Goal: Check status: Check status

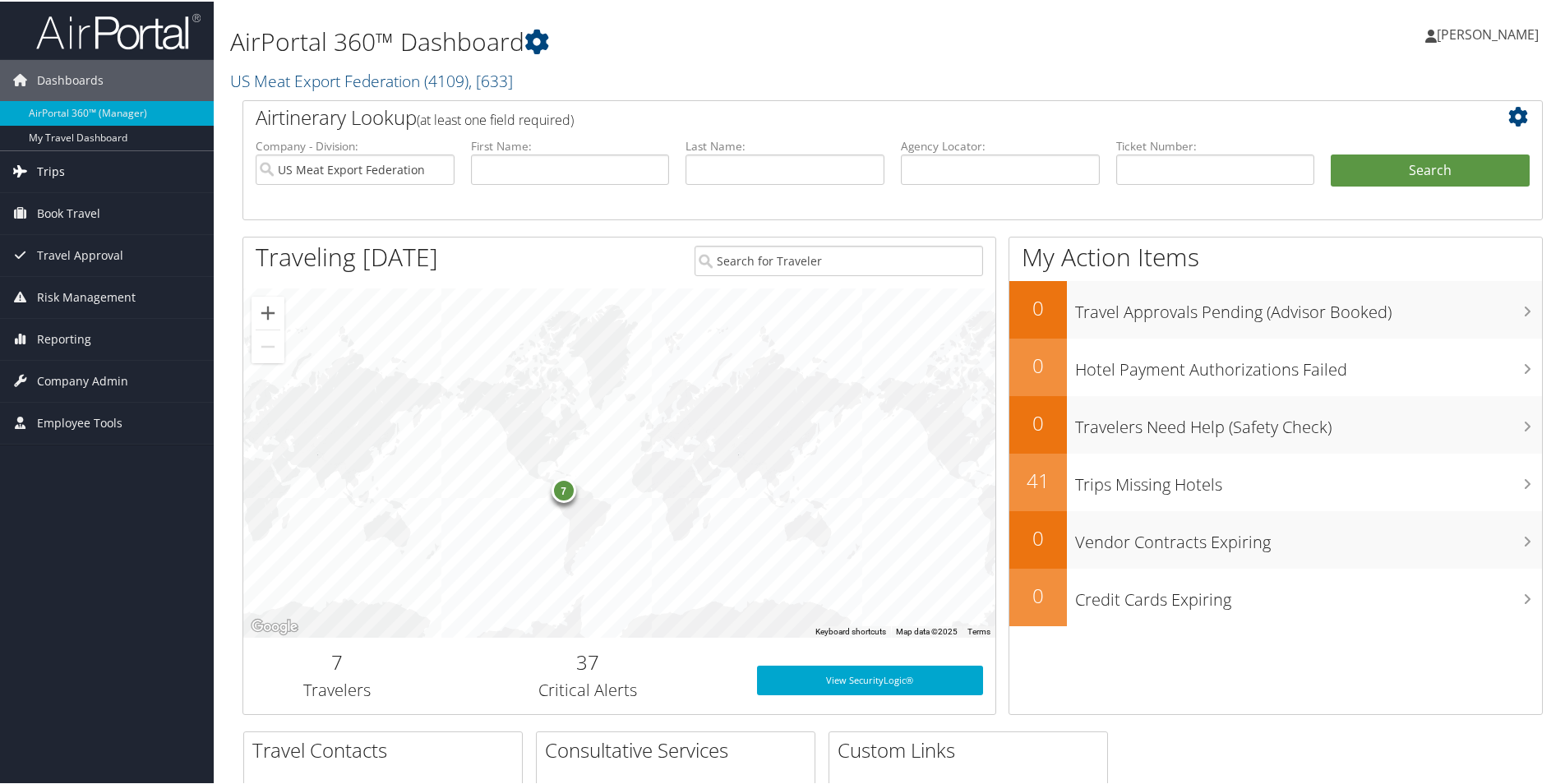
click at [82, 173] on link "Trips" at bounding box center [106, 169] width 213 height 41
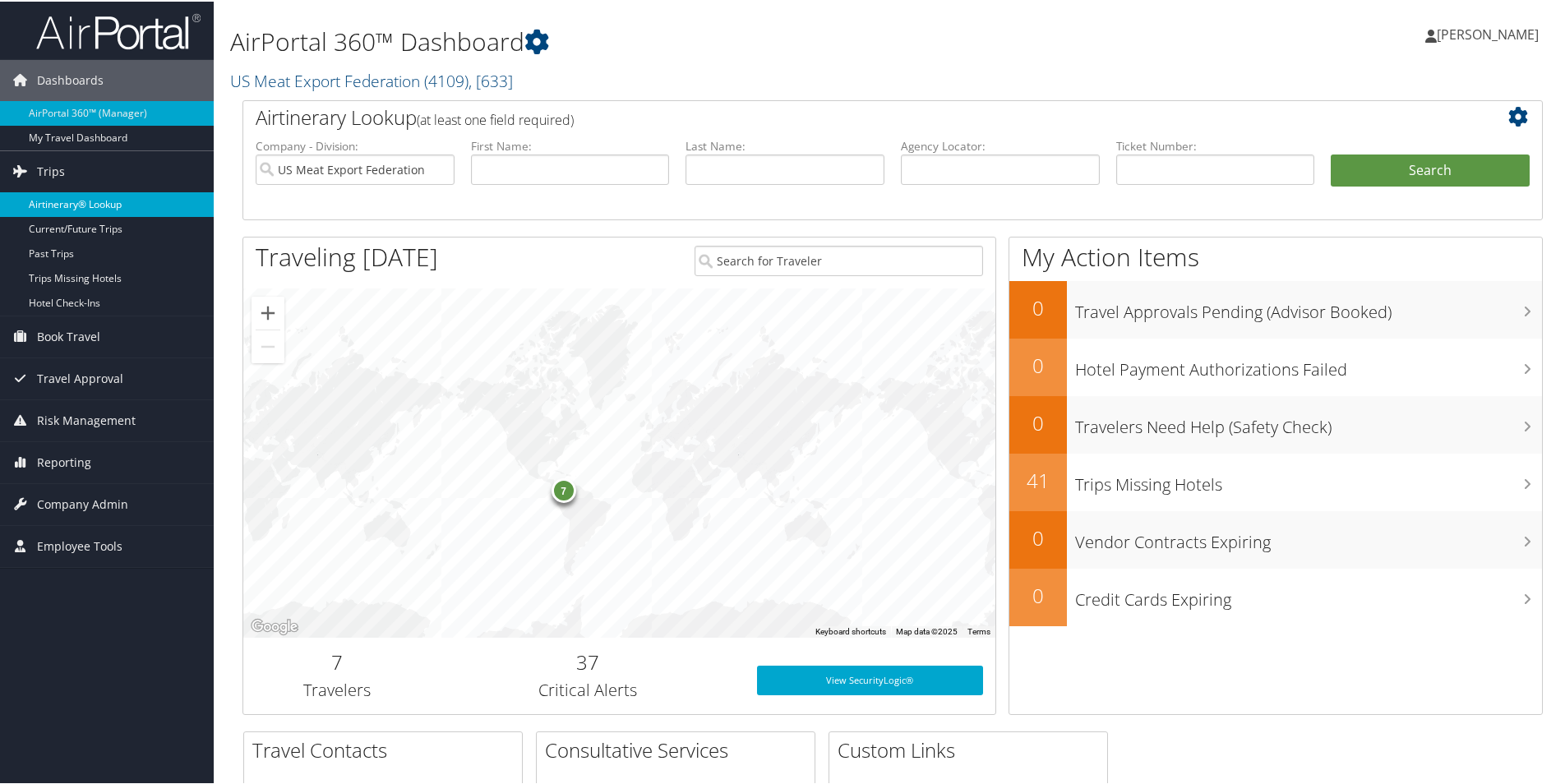
click at [83, 204] on link "Airtinerary® Lookup" at bounding box center [106, 202] width 213 height 25
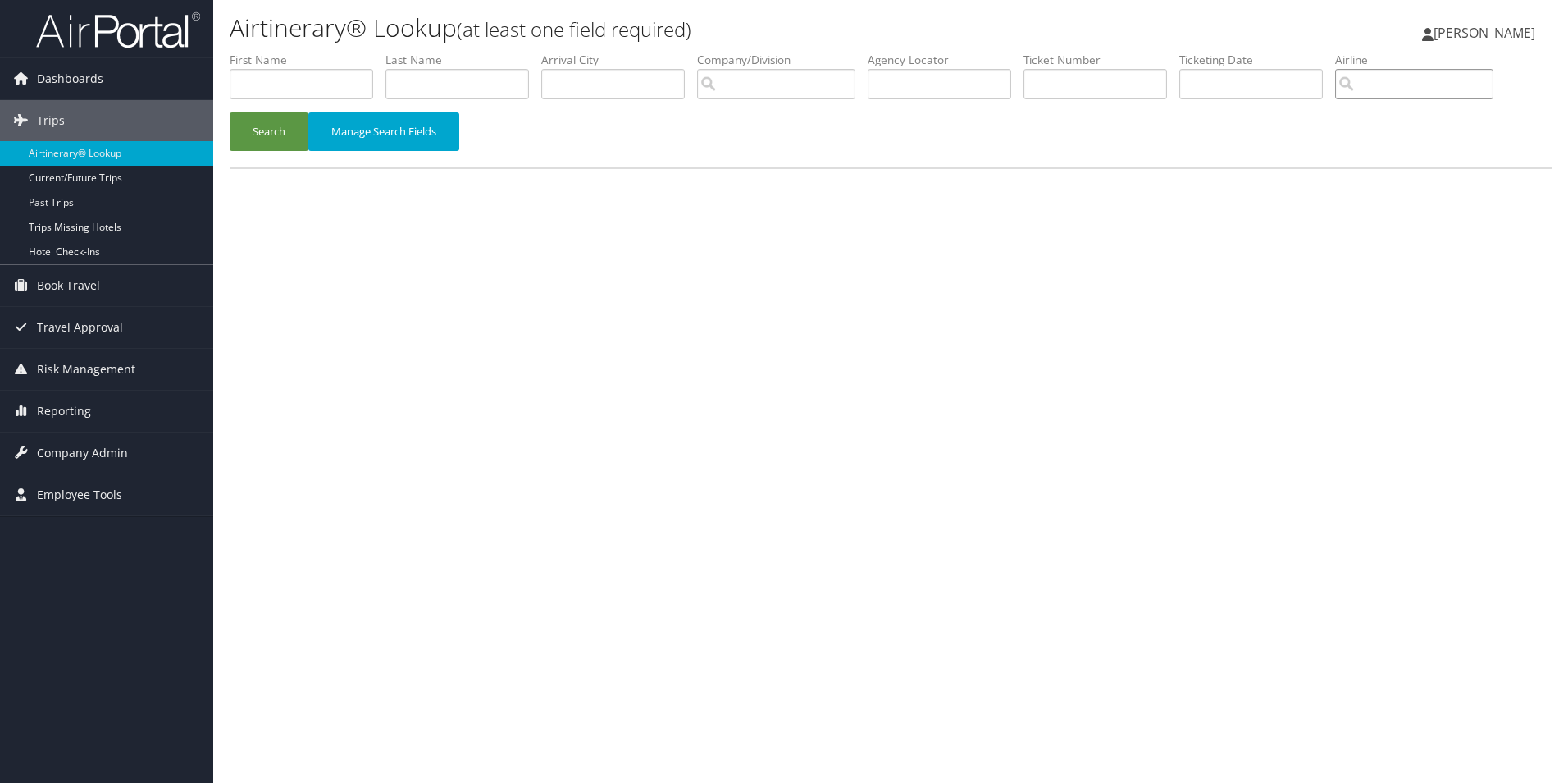
click at [1411, 80] on input "search" at bounding box center [1413, 83] width 158 height 30
click at [1411, 115] on div "Kuwait Airways (KU)" at bounding box center [1432, 115] width 155 height 16
type input "Kuwait Airways"
click at [449, 88] on input "text" at bounding box center [456, 83] width 144 height 30
type input "mccarth"
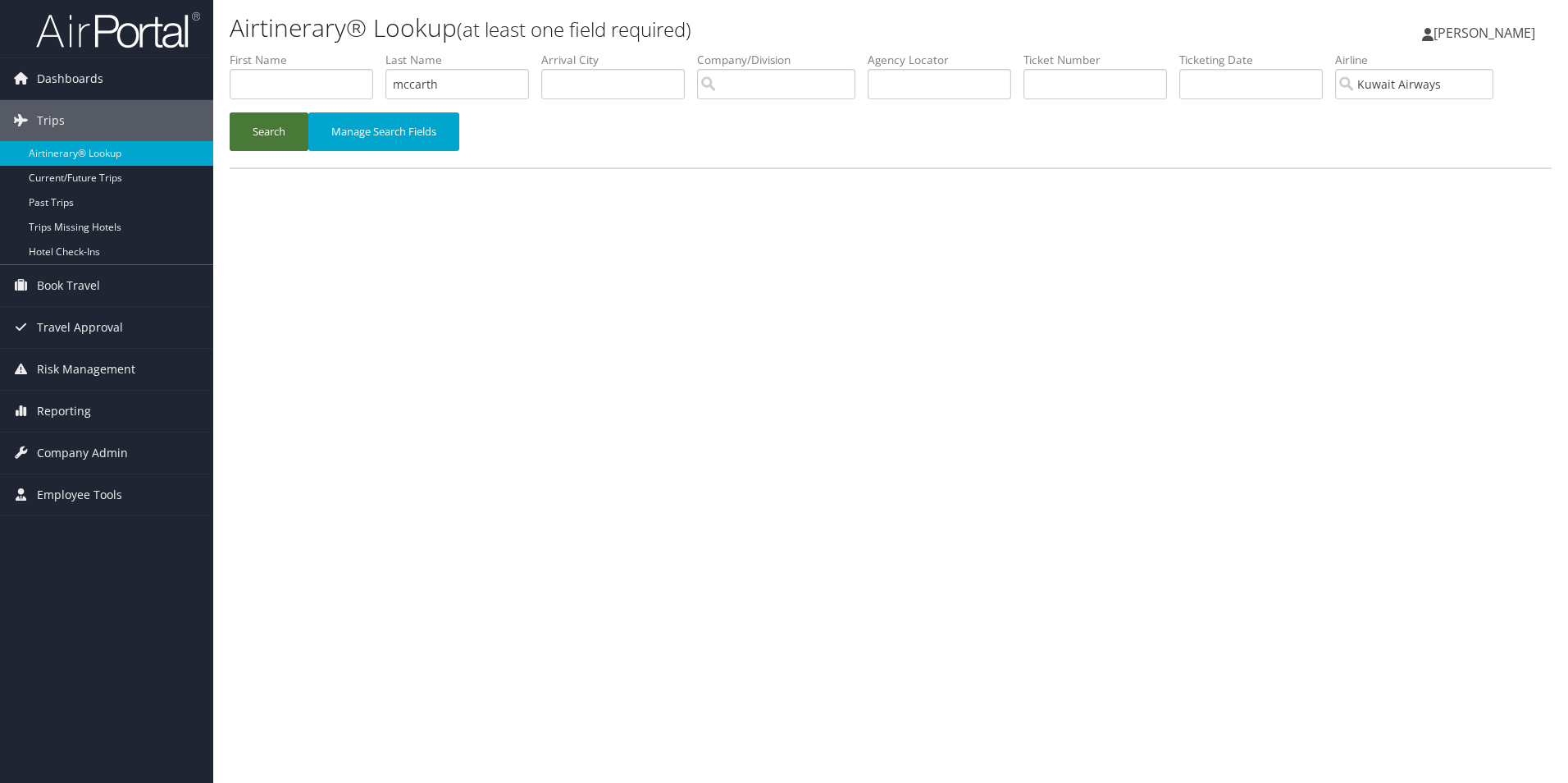
click at [265, 123] on button "Search" at bounding box center [269, 132] width 79 height 38
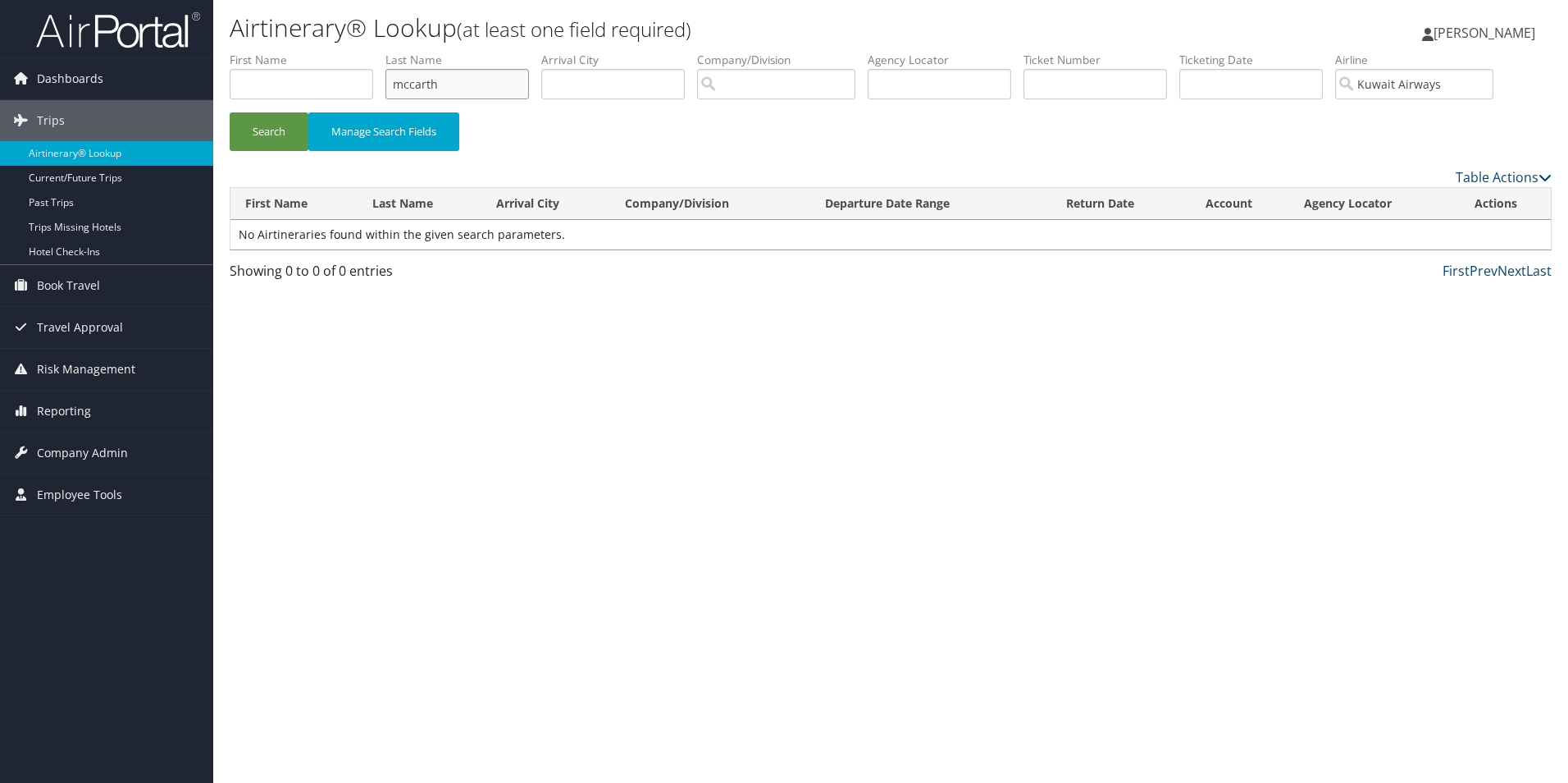
drag, startPoint x: 464, startPoint y: 92, endPoint x: 291, endPoint y: 88, distance: 173.0
click at [291, 51] on ul "First Name Last Name mccarth Departure City Arrival City Company/Division Airpo…" at bounding box center [891, 51] width 1322 height 0
click at [259, 83] on input "text" at bounding box center [301, 83] width 144 height 30
type input "jay"
click at [259, 118] on button "Search" at bounding box center [269, 132] width 79 height 38
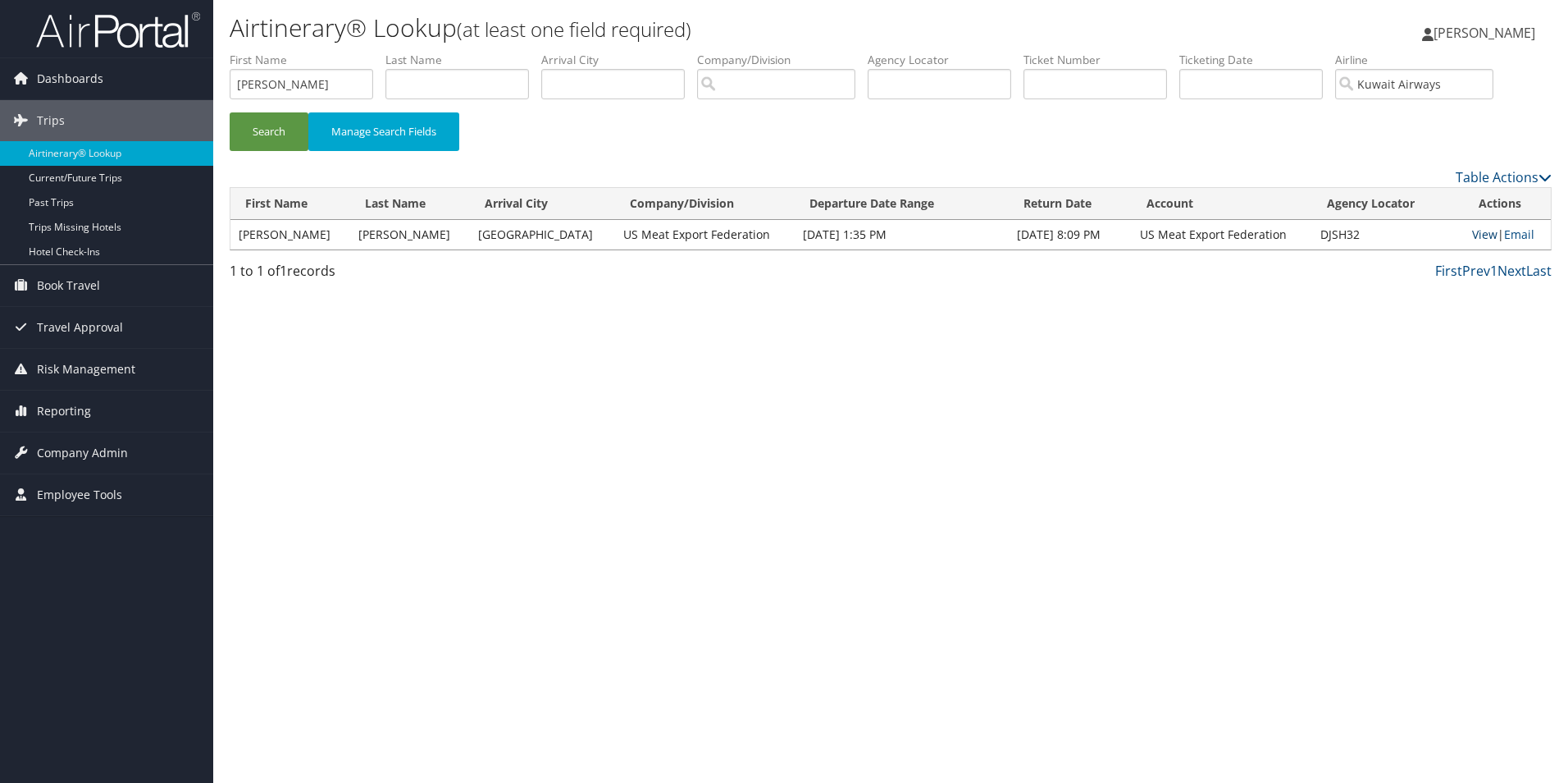
click at [1479, 234] on link "View" at bounding box center [1485, 234] width 26 height 16
click at [1493, 82] on input "Kuwait Airways" at bounding box center [1413, 83] width 158 height 30
drag, startPoint x: 290, startPoint y: 81, endPoint x: 183, endPoint y: 85, distance: 107.1
click at [183, 85] on div "Dashboards AirPortal 360™ (Manager) My Travel Dashboard Trips Airtinerary® Look…" at bounding box center [784, 392] width 1568 height 783
click at [1396, 80] on input "search" at bounding box center [1413, 83] width 158 height 30
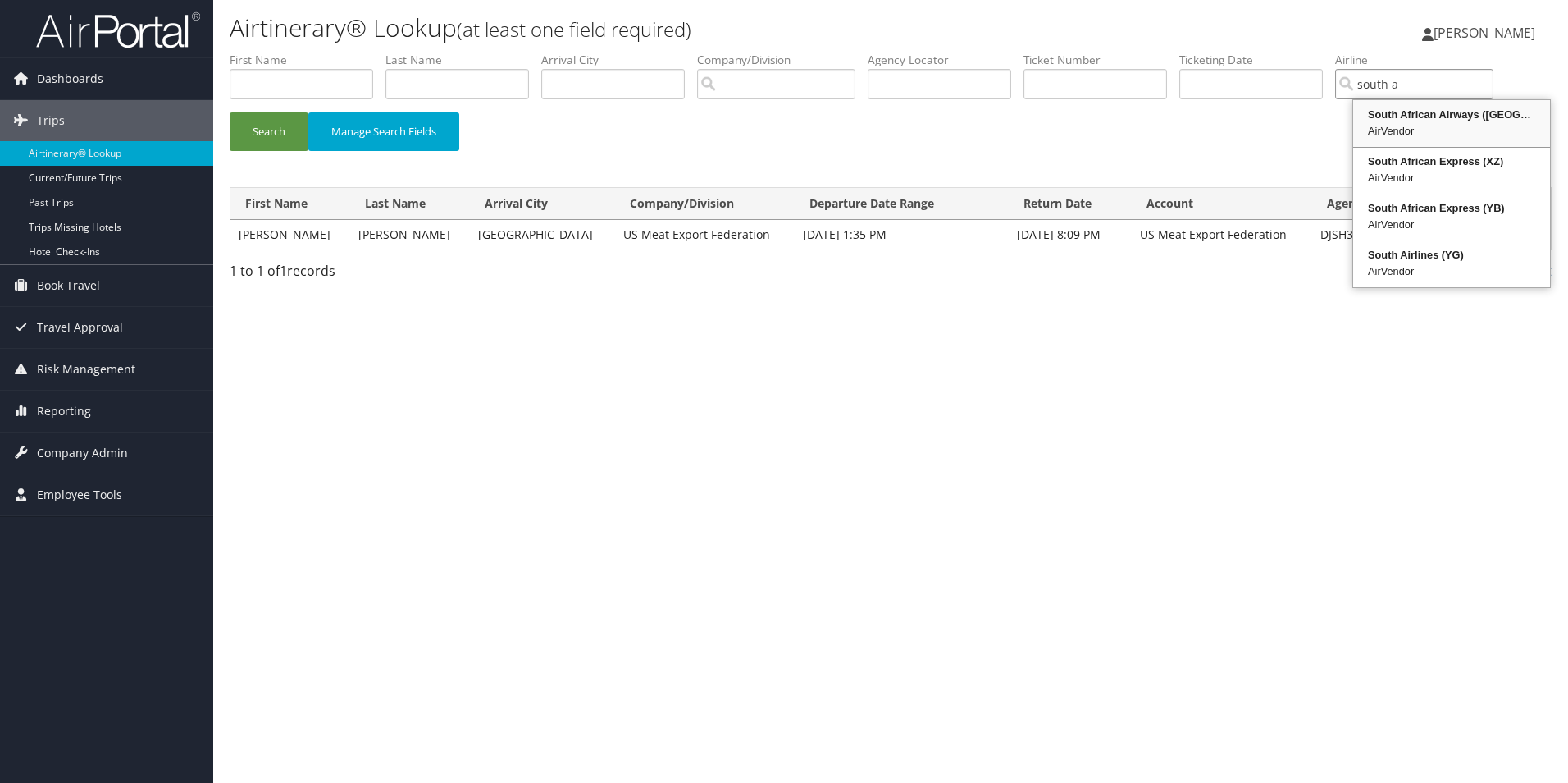
click at [1448, 115] on div "South African Airways (SA)" at bounding box center [1451, 115] width 192 height 16
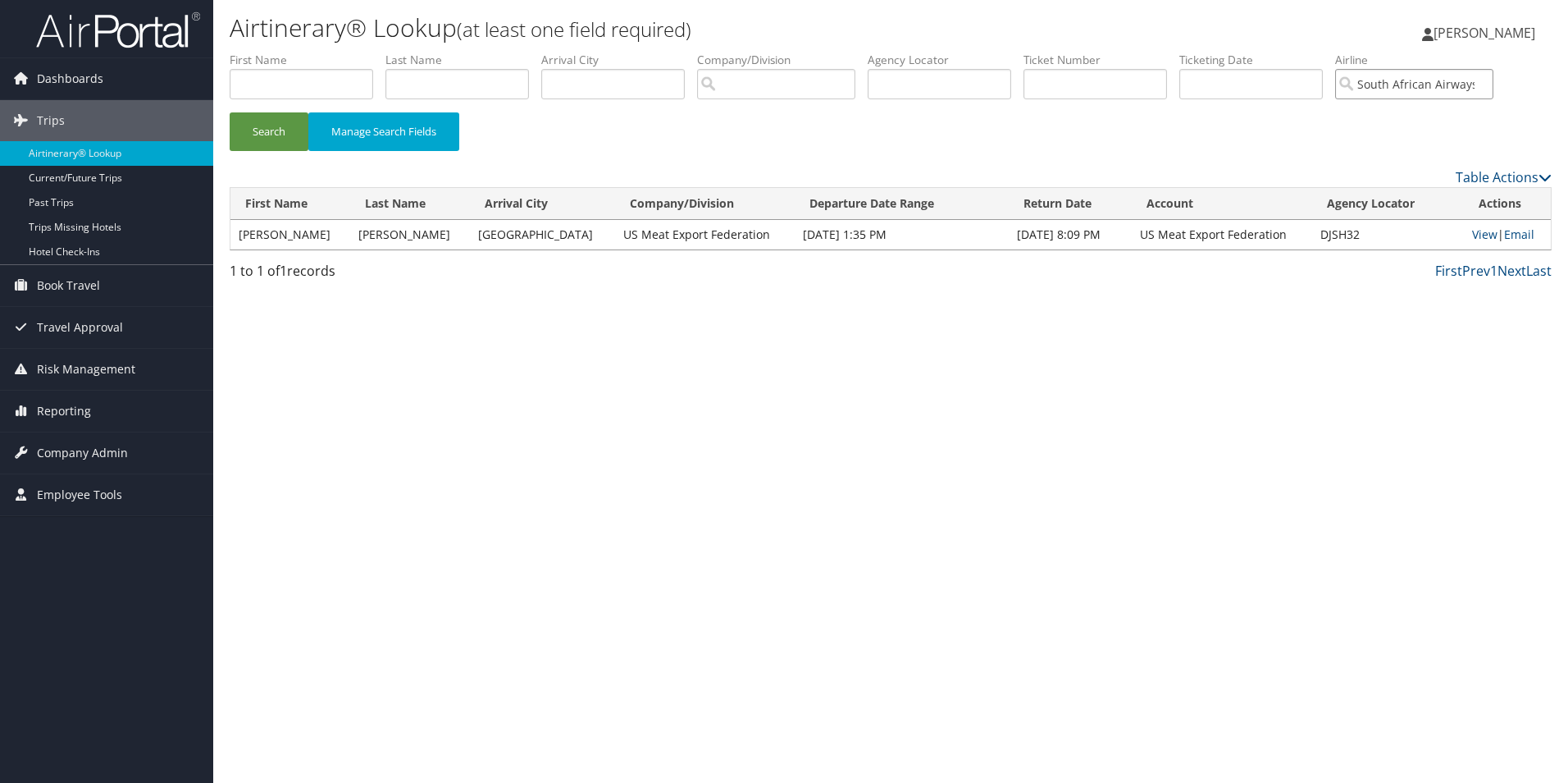
type input "South African Airways"
click at [441, 96] on input "text" at bounding box center [456, 83] width 144 height 30
click at [244, 145] on button "Search" at bounding box center [269, 132] width 79 height 38
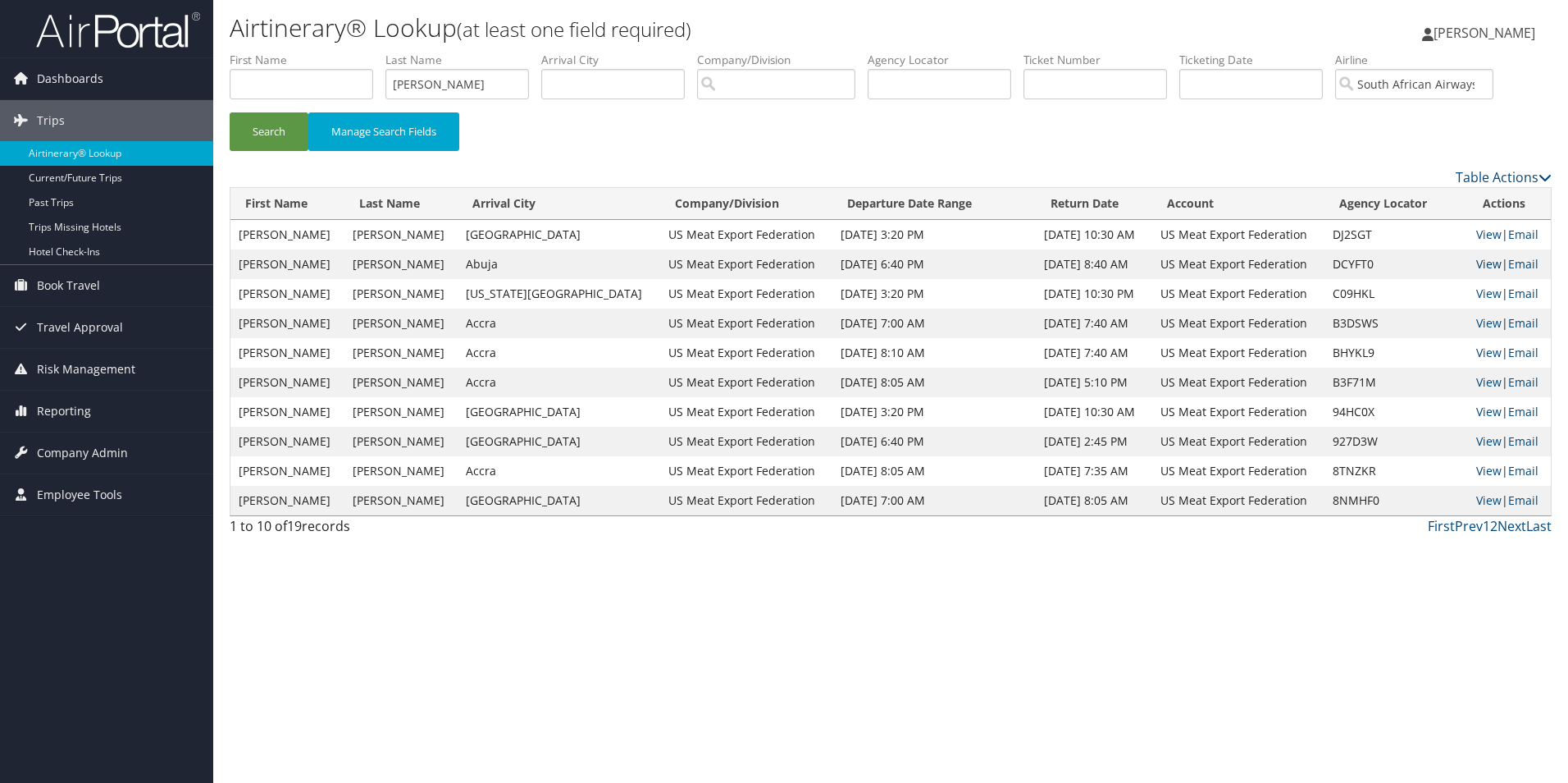
click at [1479, 261] on link "View" at bounding box center [1488, 263] width 26 height 16
click at [1477, 231] on link "View" at bounding box center [1488, 234] width 26 height 16
drag, startPoint x: 458, startPoint y: 76, endPoint x: 369, endPoint y: 67, distance: 89.5
click at [369, 51] on ul "First Name Last Name copeland Departure City Arrival City Company/Division Airp…" at bounding box center [891, 51] width 1322 height 0
type input "carney"
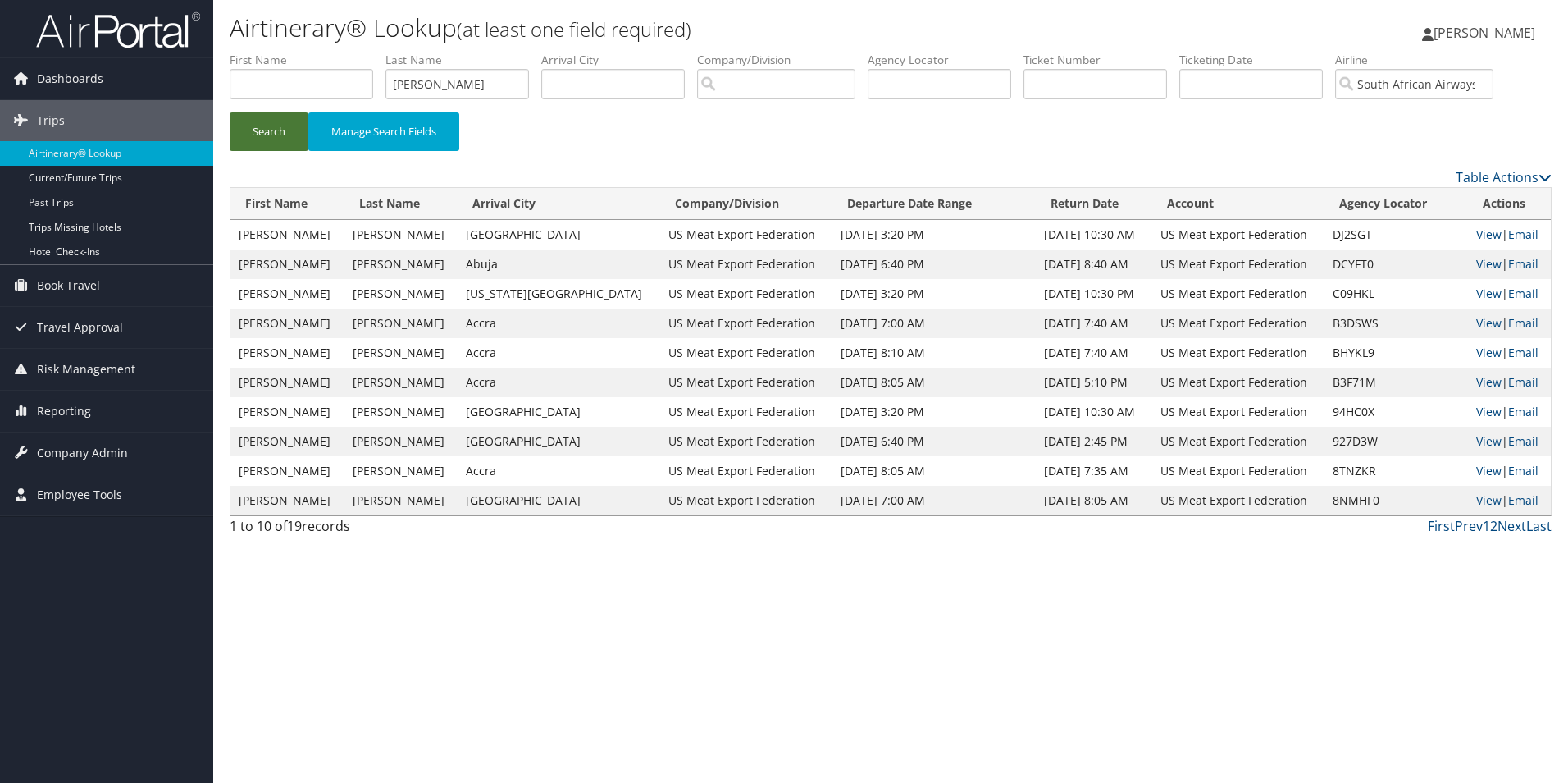
click at [276, 133] on button "Search" at bounding box center [269, 132] width 79 height 38
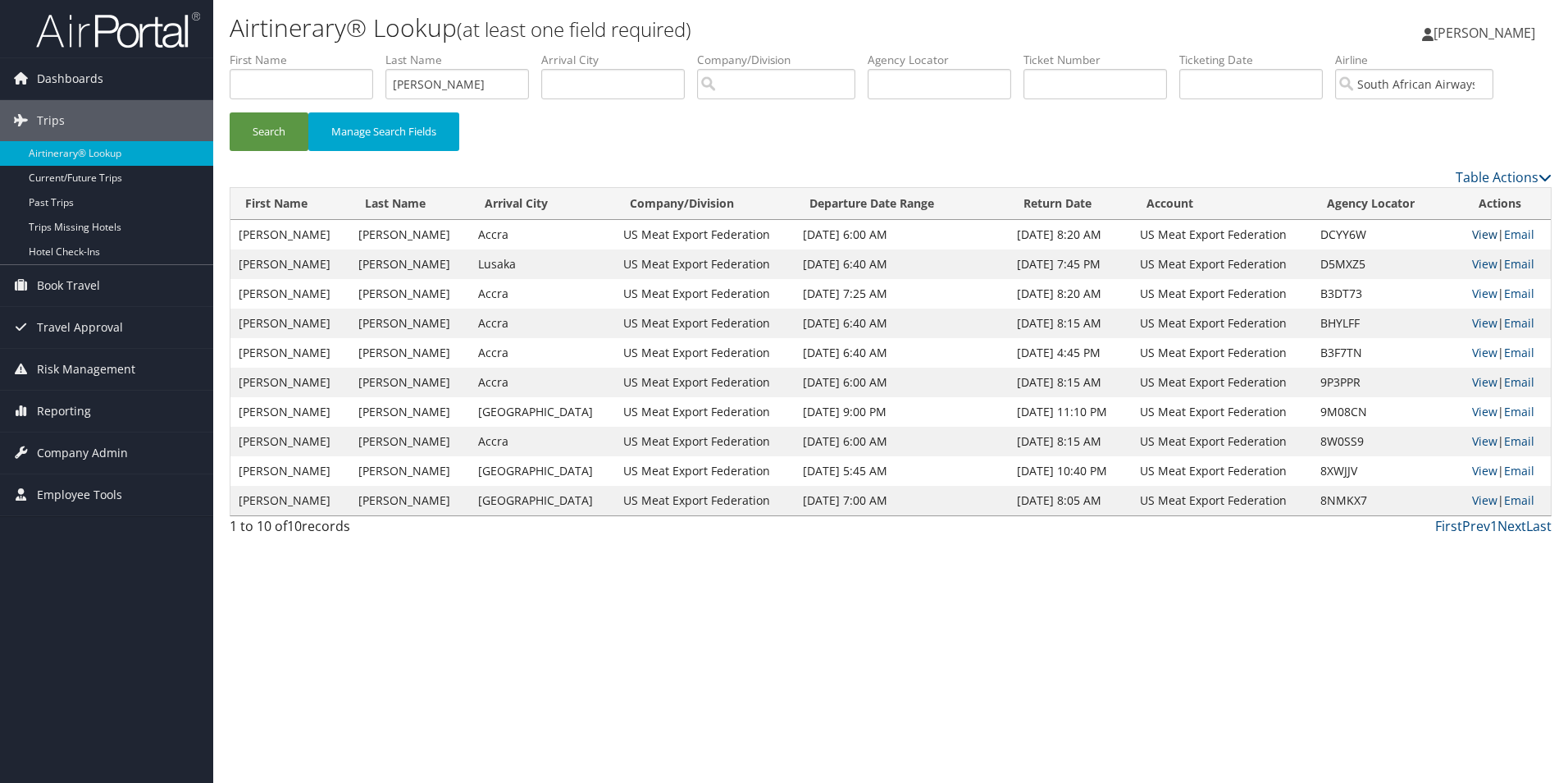
click at [1478, 234] on link "View" at bounding box center [1485, 234] width 26 height 16
drag, startPoint x: 477, startPoint y: 83, endPoint x: 361, endPoint y: 83, distance: 116.0
click at [361, 51] on ul "First Name Last Name carney Departure City Arrival City Company/Division Airpor…" at bounding box center [891, 51] width 1322 height 0
click at [1493, 82] on input "South African Airways" at bounding box center [1413, 83] width 158 height 30
click at [1424, 84] on input "search" at bounding box center [1413, 83] width 158 height 30
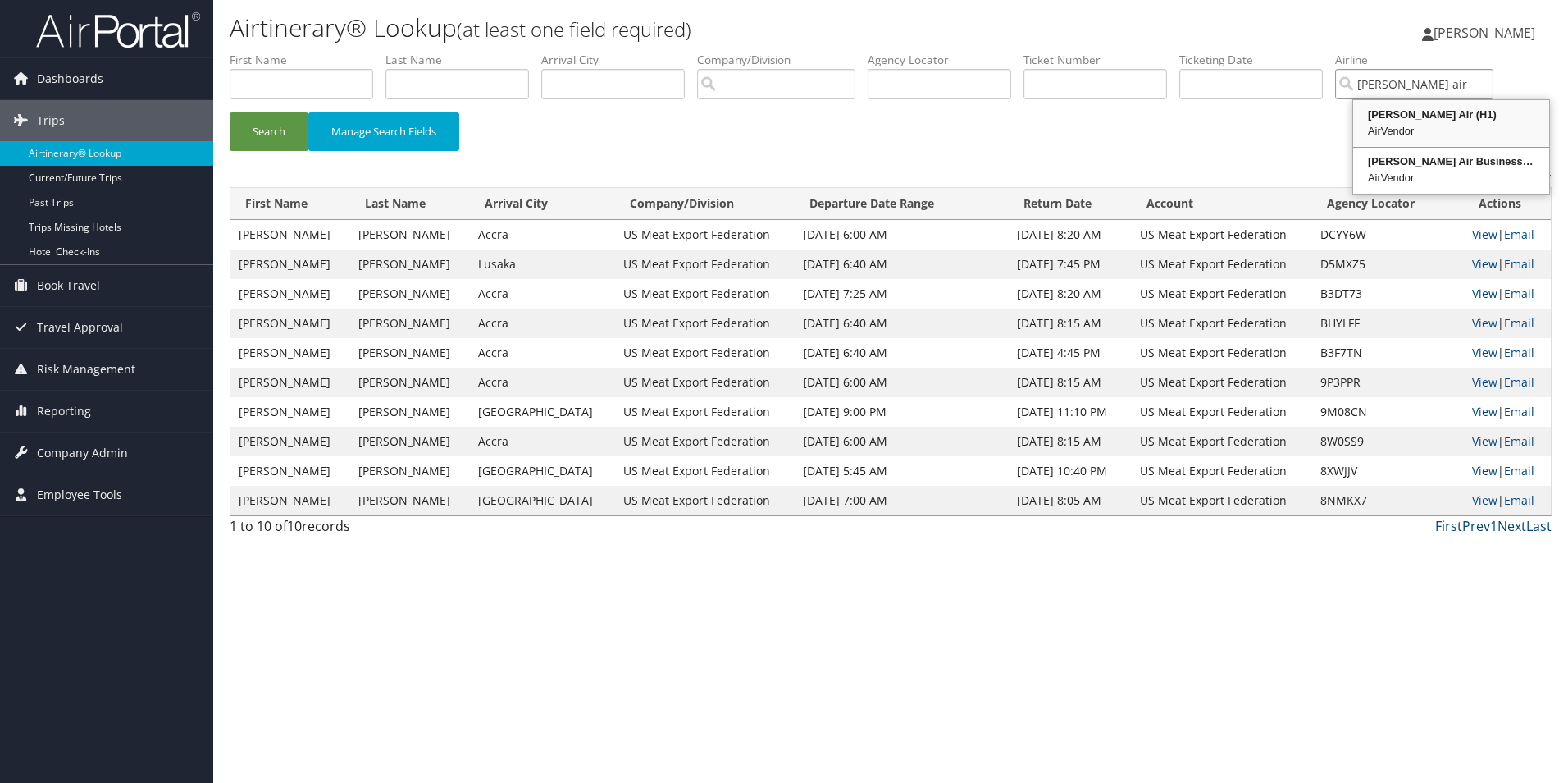
click at [1429, 115] on div "Hahn Air (H1)" at bounding box center [1450, 115] width 191 height 16
type input "Hahn Air"
click at [410, 82] on input "text" at bounding box center [456, 83] width 144 height 30
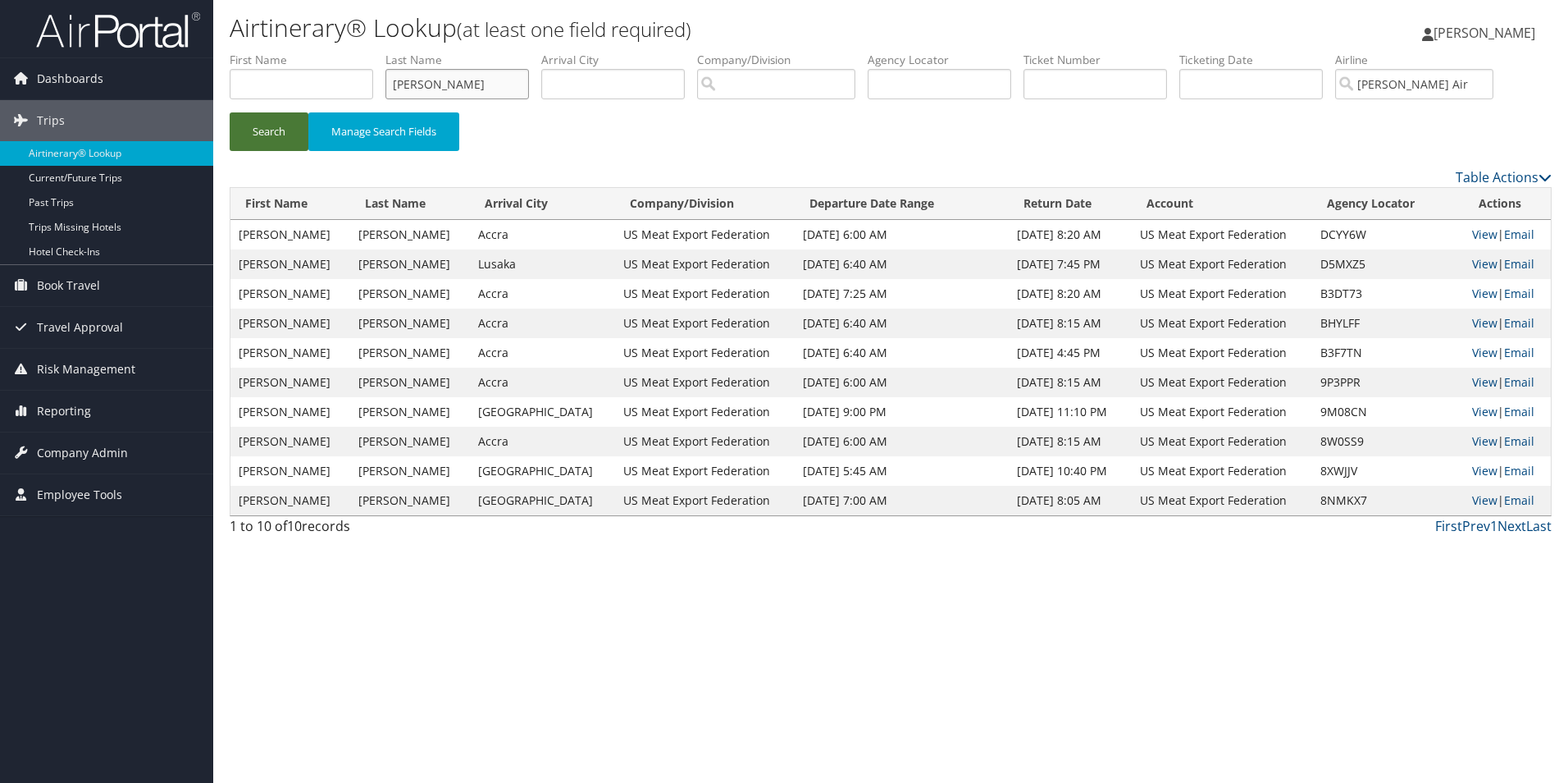
type input "flores"
click at [253, 129] on button "Search" at bounding box center [269, 132] width 79 height 38
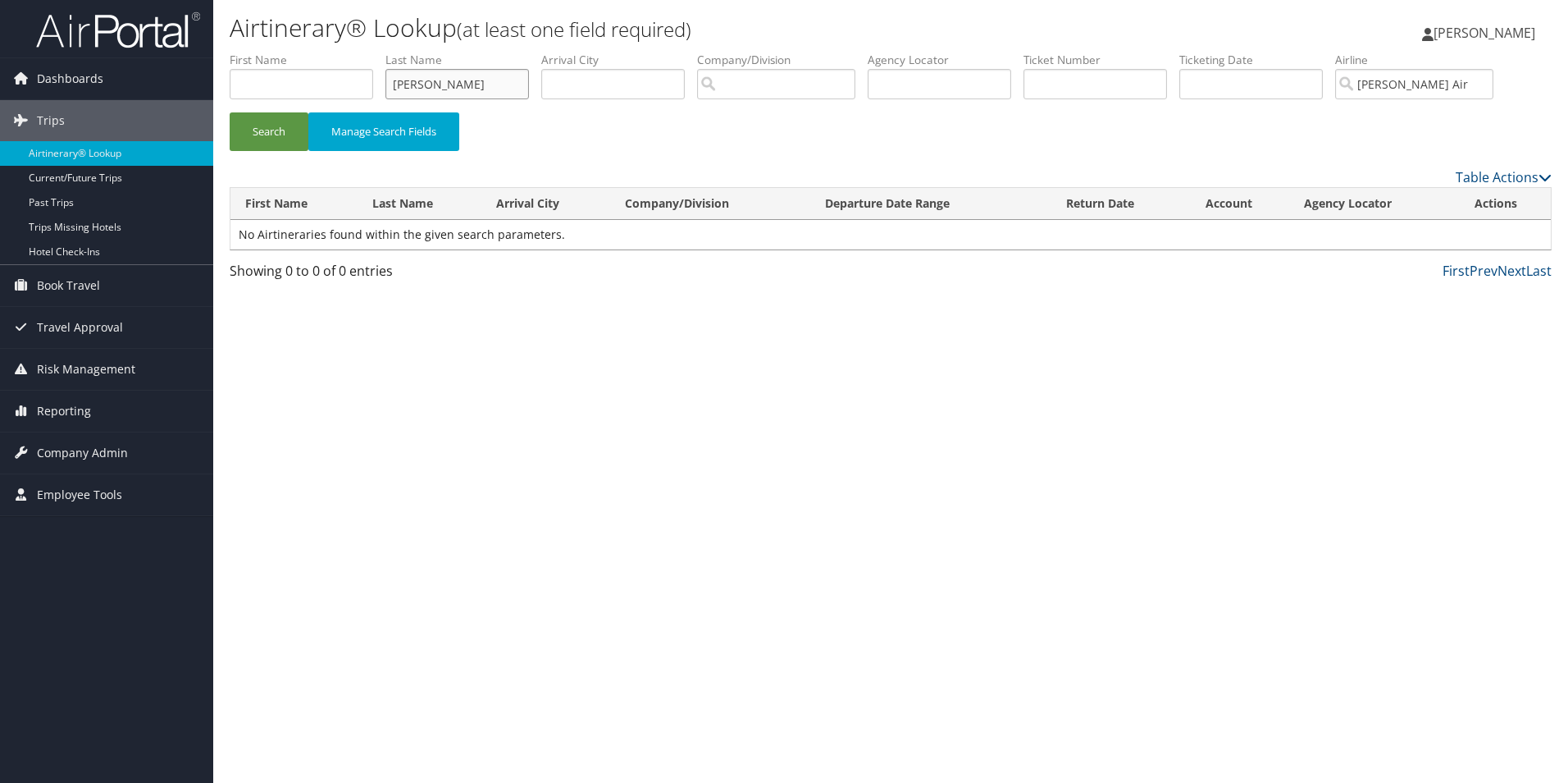
drag, startPoint x: 455, startPoint y: 80, endPoint x: 357, endPoint y: 86, distance: 98.2
click at [357, 51] on ul "First Name Last Name flores Departure City Arrival City Company/Division Airpor…" at bounding box center [891, 51] width 1322 height 0
click at [328, 94] on input "text" at bounding box center [301, 83] width 144 height 30
type input "flores"
click at [271, 131] on button "Search" at bounding box center [269, 132] width 79 height 38
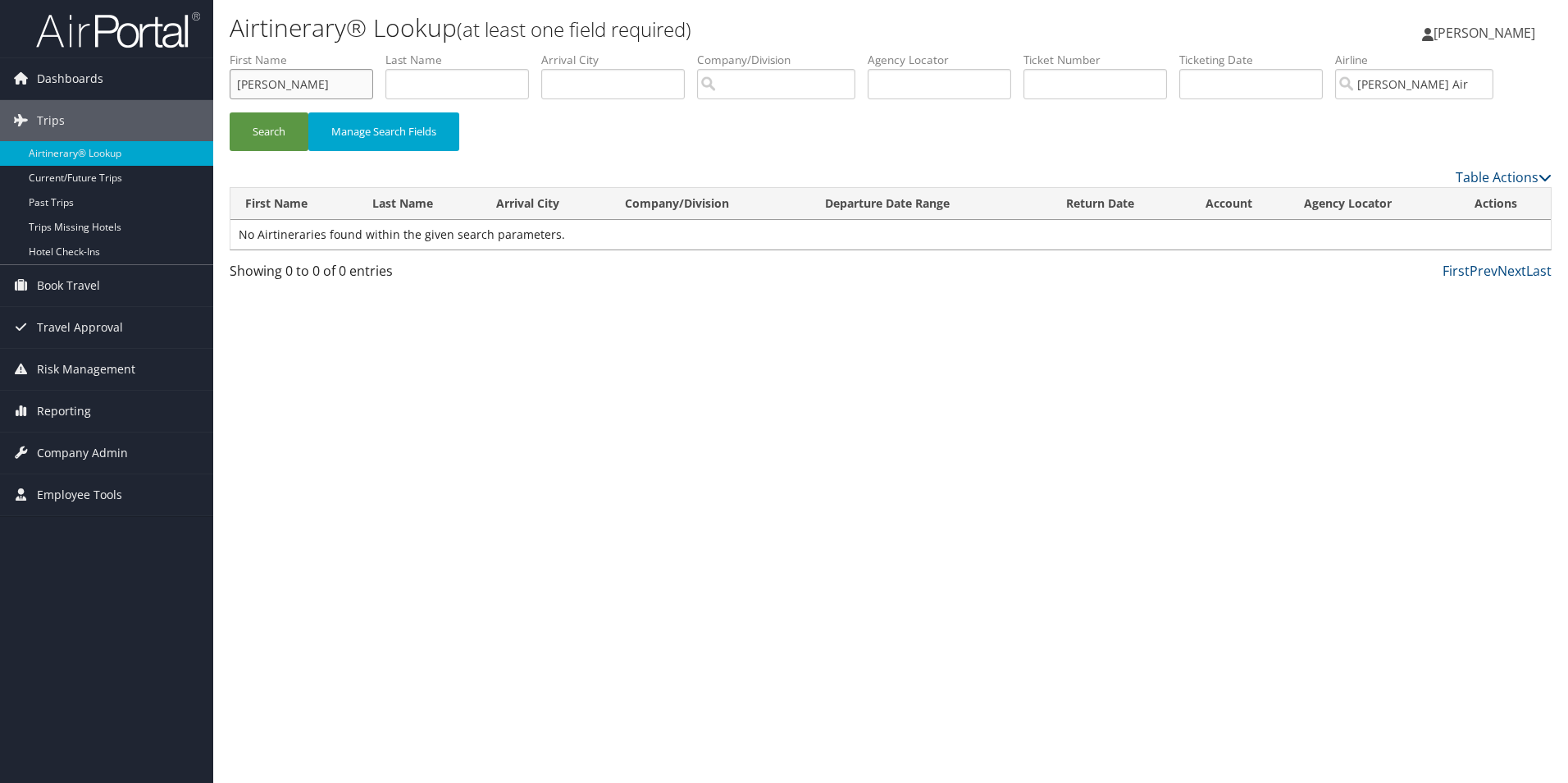
drag, startPoint x: 291, startPoint y: 73, endPoint x: 217, endPoint y: 71, distance: 74.0
click at [217, 71] on div "Airtinerary® Lookup (at least one field required) Katherine Skahill Katherine S…" at bounding box center [891, 392] width 1355 height 783
click at [266, 141] on button "Search" at bounding box center [269, 132] width 79 height 38
drag, startPoint x: 190, startPoint y: 76, endPoint x: 151, endPoint y: 76, distance: 39.0
click at [151, 76] on div "Dashboards AirPortal 360™ (Manager) My Travel Dashboard Trips Airtinerary® Look…" at bounding box center [784, 392] width 1568 height 783
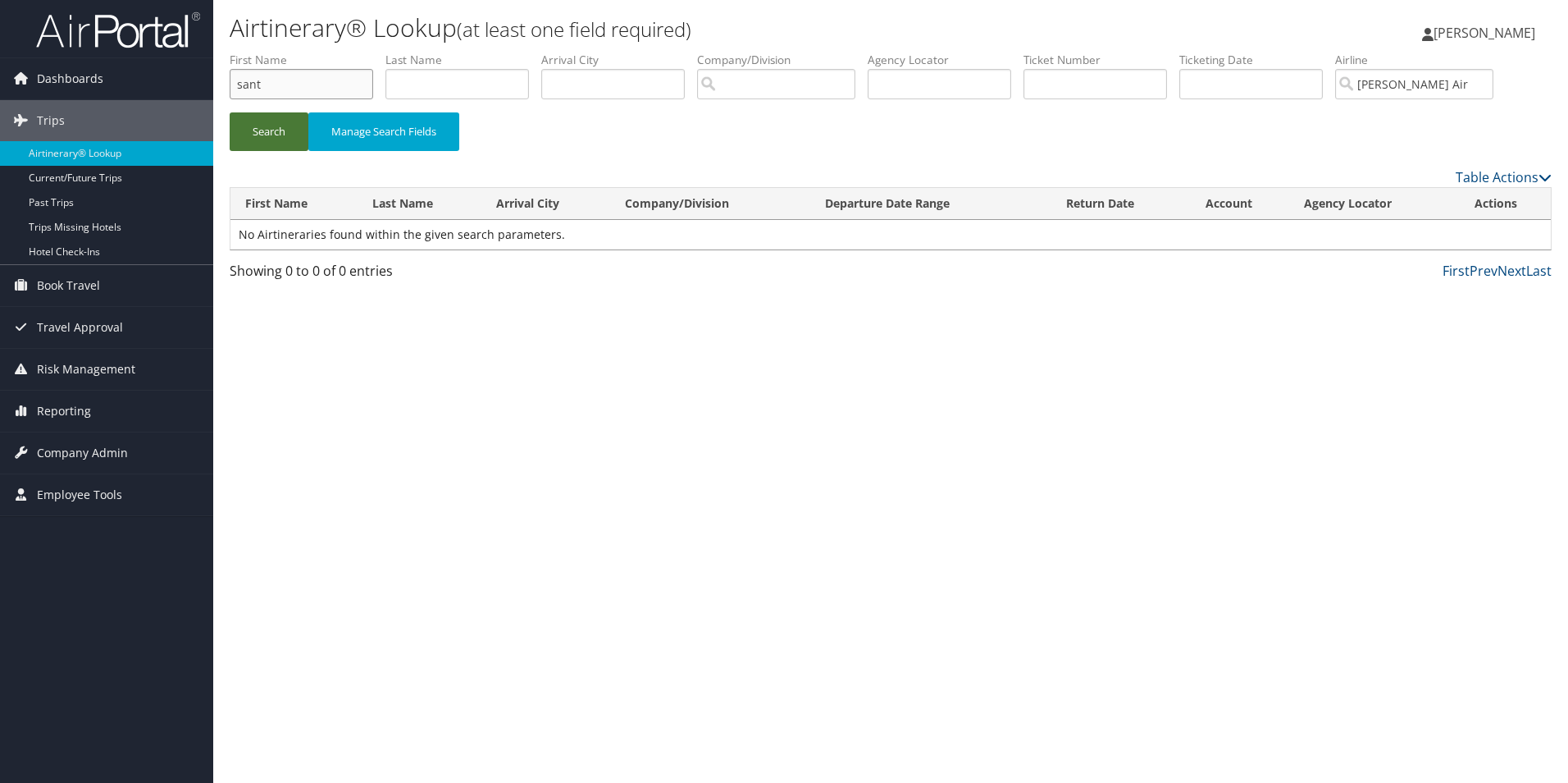
type input "sant"
click at [266, 116] on button "Search" at bounding box center [269, 132] width 79 height 38
click at [288, 60] on label "First Name" at bounding box center [307, 59] width 155 height 16
drag, startPoint x: 290, startPoint y: 78, endPoint x: 177, endPoint y: 79, distance: 113.0
click at [181, 80] on div "Dashboards AirPortal 360™ (Manager) My Travel Dashboard Trips Airtinerary® Look…" at bounding box center [784, 392] width 1568 height 783
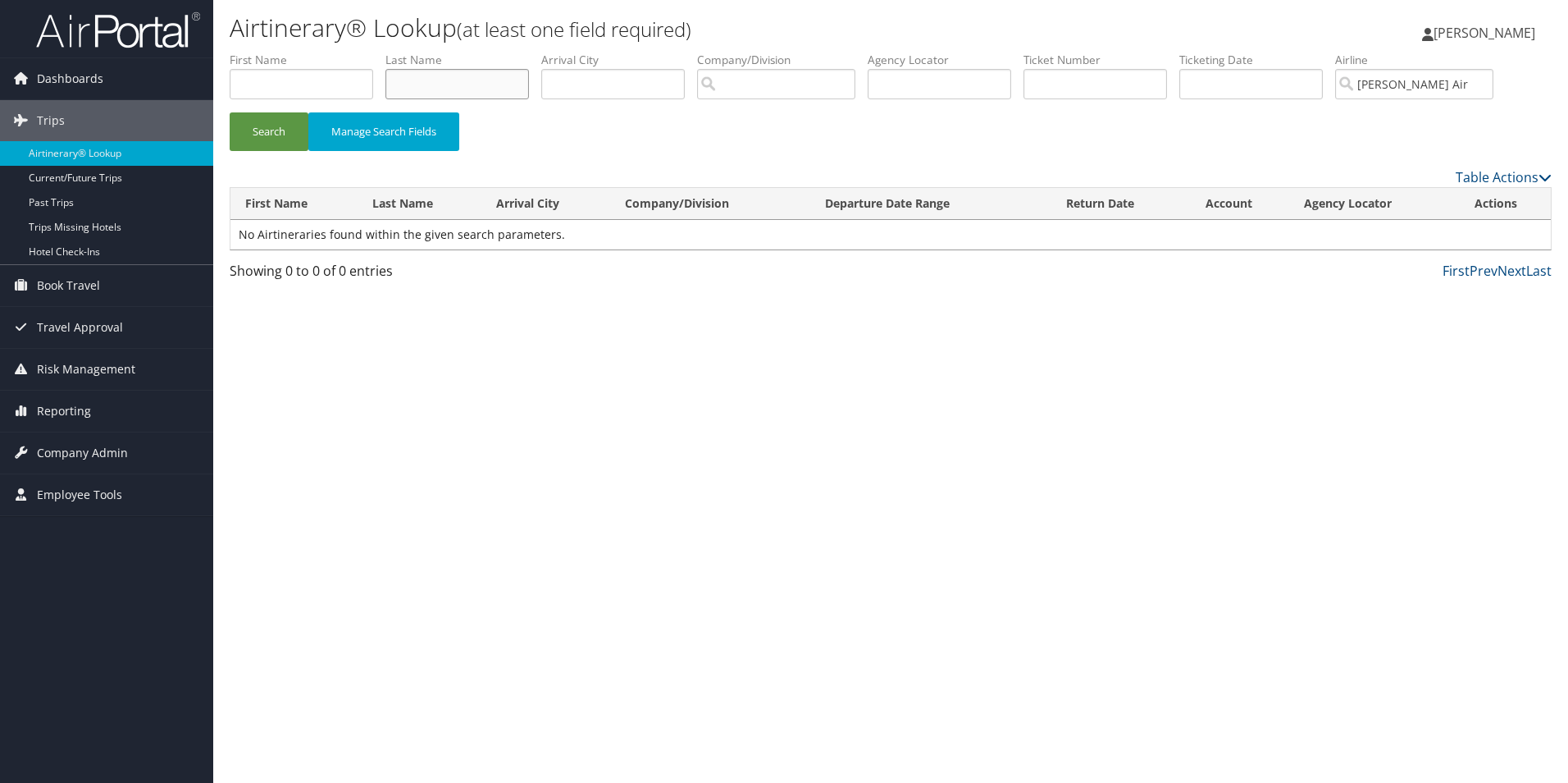
click at [441, 75] on input "text" at bounding box center [456, 83] width 144 height 30
click at [258, 123] on button "Search" at bounding box center [269, 132] width 79 height 38
drag, startPoint x: 426, startPoint y: 76, endPoint x: 389, endPoint y: 79, distance: 37.1
click at [389, 79] on input "sant" at bounding box center [456, 83] width 144 height 30
type input "dono"
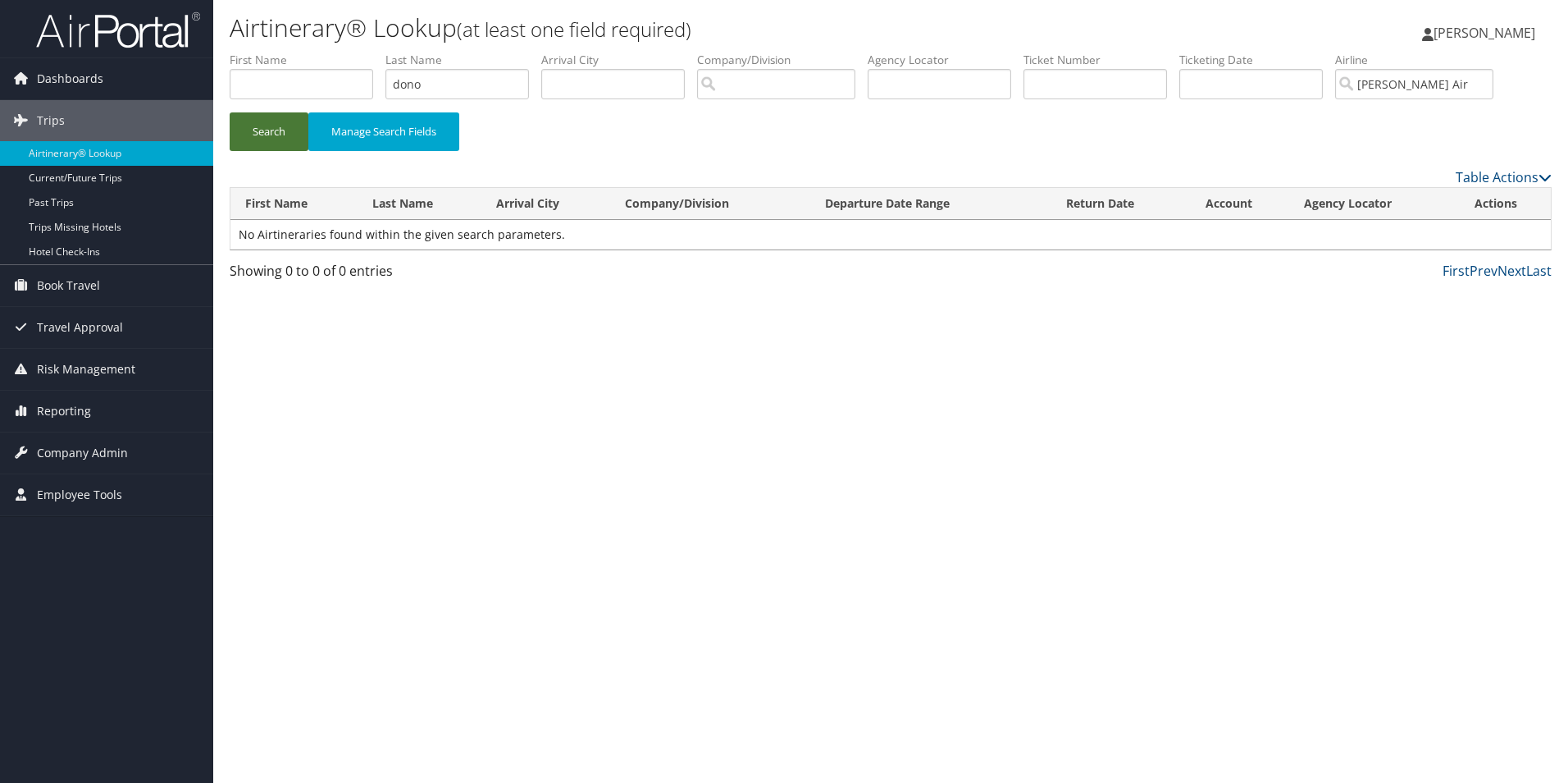
click at [258, 121] on button "Search" at bounding box center [269, 132] width 79 height 38
click at [1426, 92] on input "Hahn Air" at bounding box center [1413, 83] width 158 height 30
click at [1438, 71] on input "search" at bounding box center [1413, 83] width 158 height 30
type input "ha"
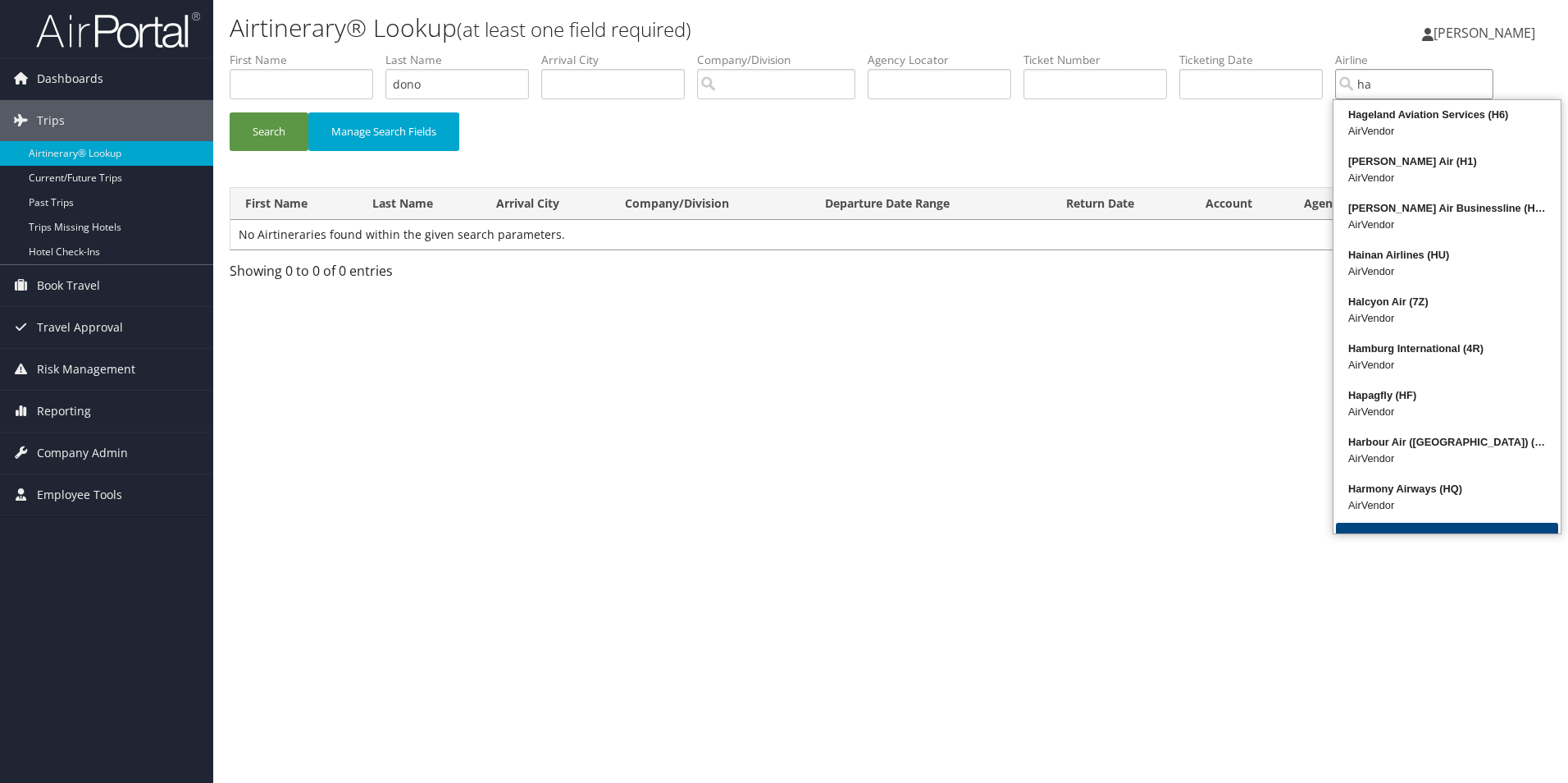
click at [1493, 80] on input "ha" at bounding box center [1413, 83] width 158 height 30
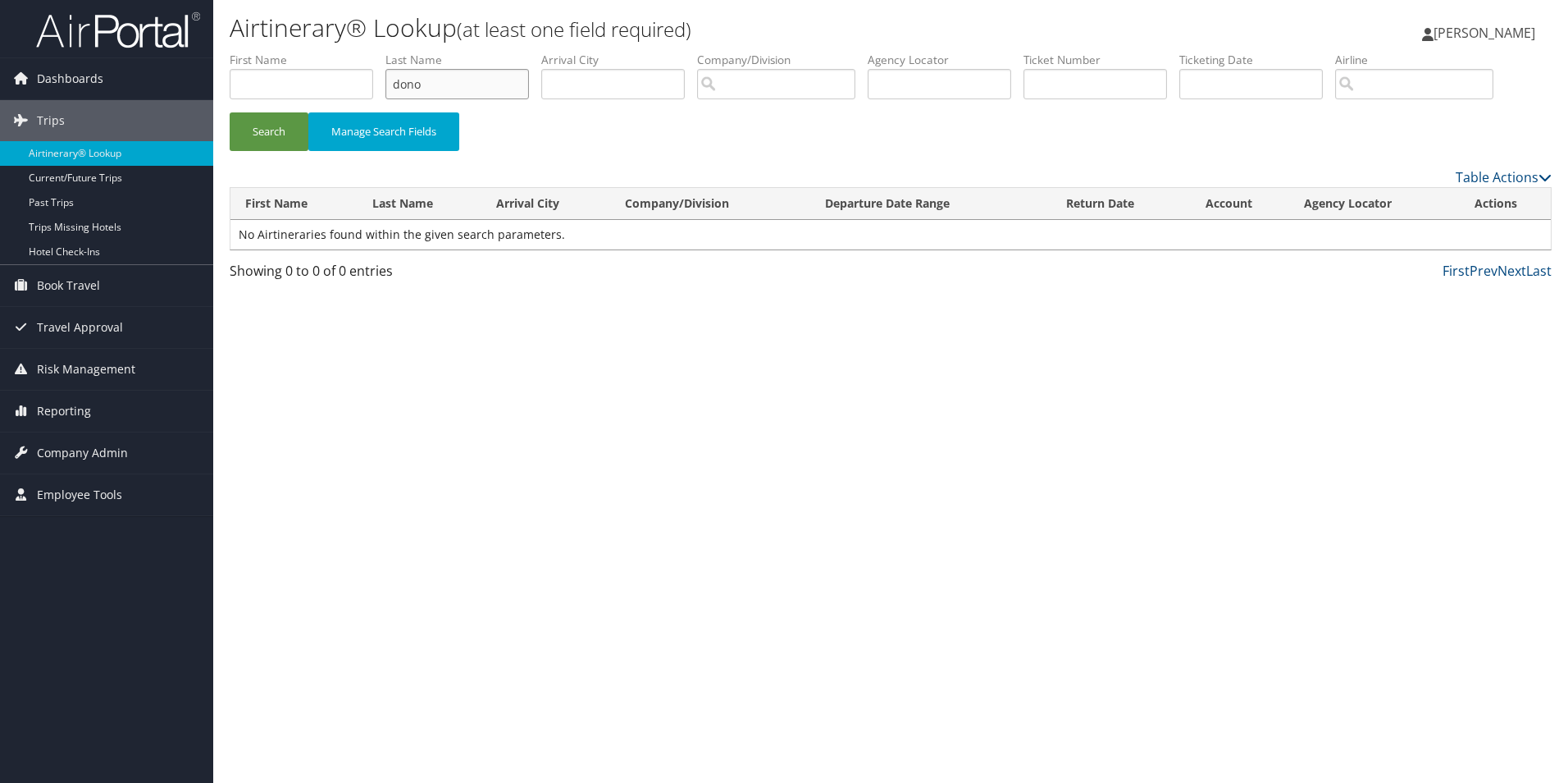
drag, startPoint x: 505, startPoint y: 93, endPoint x: 320, endPoint y: 72, distance: 186.2
click at [320, 51] on ul "First Name Last Name dono Departure City Arrival City Company/Division Airport/…" at bounding box center [891, 51] width 1322 height 0
type input "flores"
click at [276, 130] on button "Search" at bounding box center [269, 132] width 79 height 38
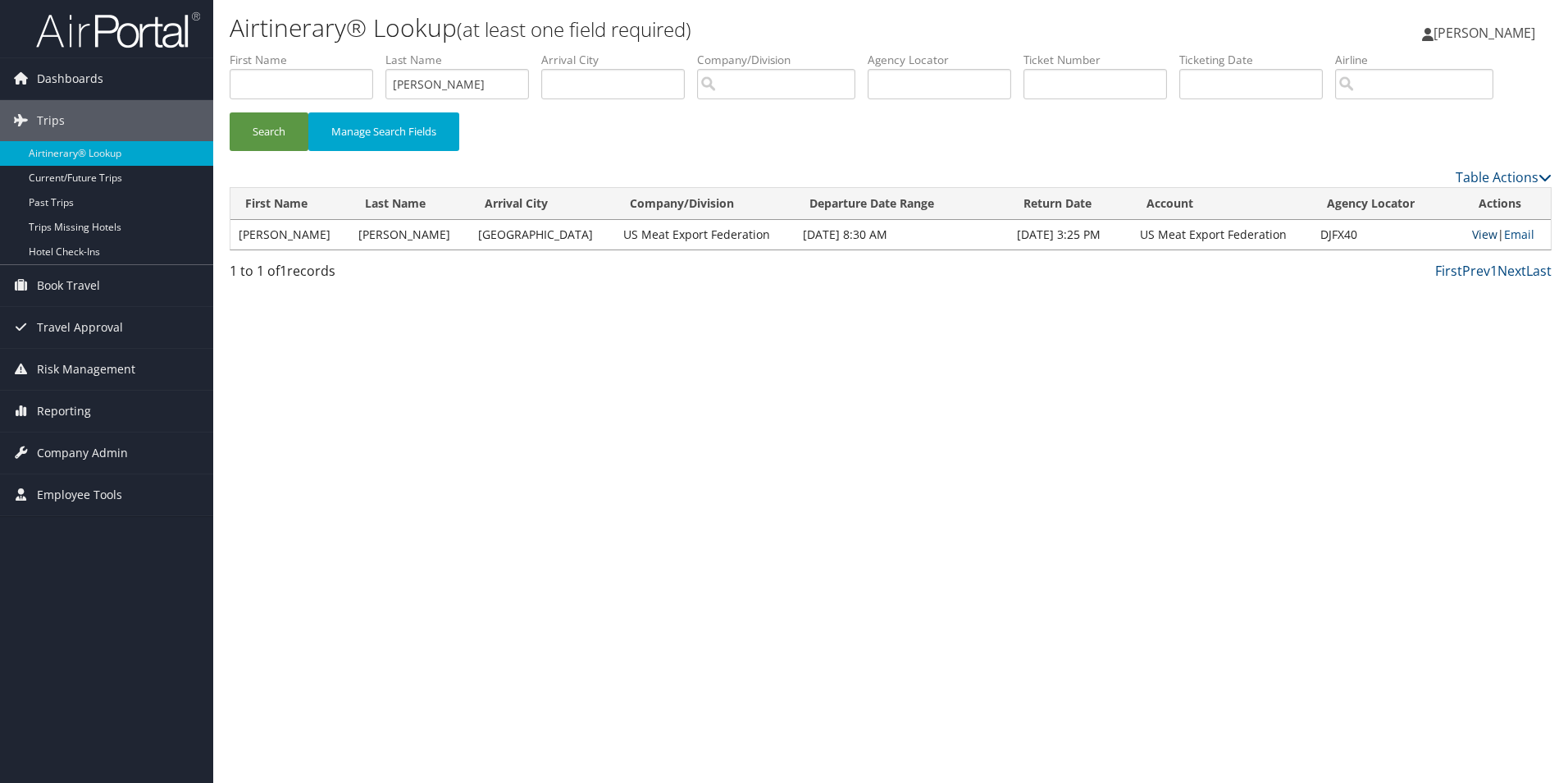
click at [1472, 231] on link "View" at bounding box center [1485, 234] width 26 height 16
click at [1429, 83] on input "search" at bounding box center [1413, 83] width 158 height 30
click at [1424, 117] on div "Emirates Airlines (EK)" at bounding box center [1435, 115] width 161 height 16
type input "Emirates Airlines"
drag, startPoint x: 468, startPoint y: 70, endPoint x: 325, endPoint y: 80, distance: 143.3
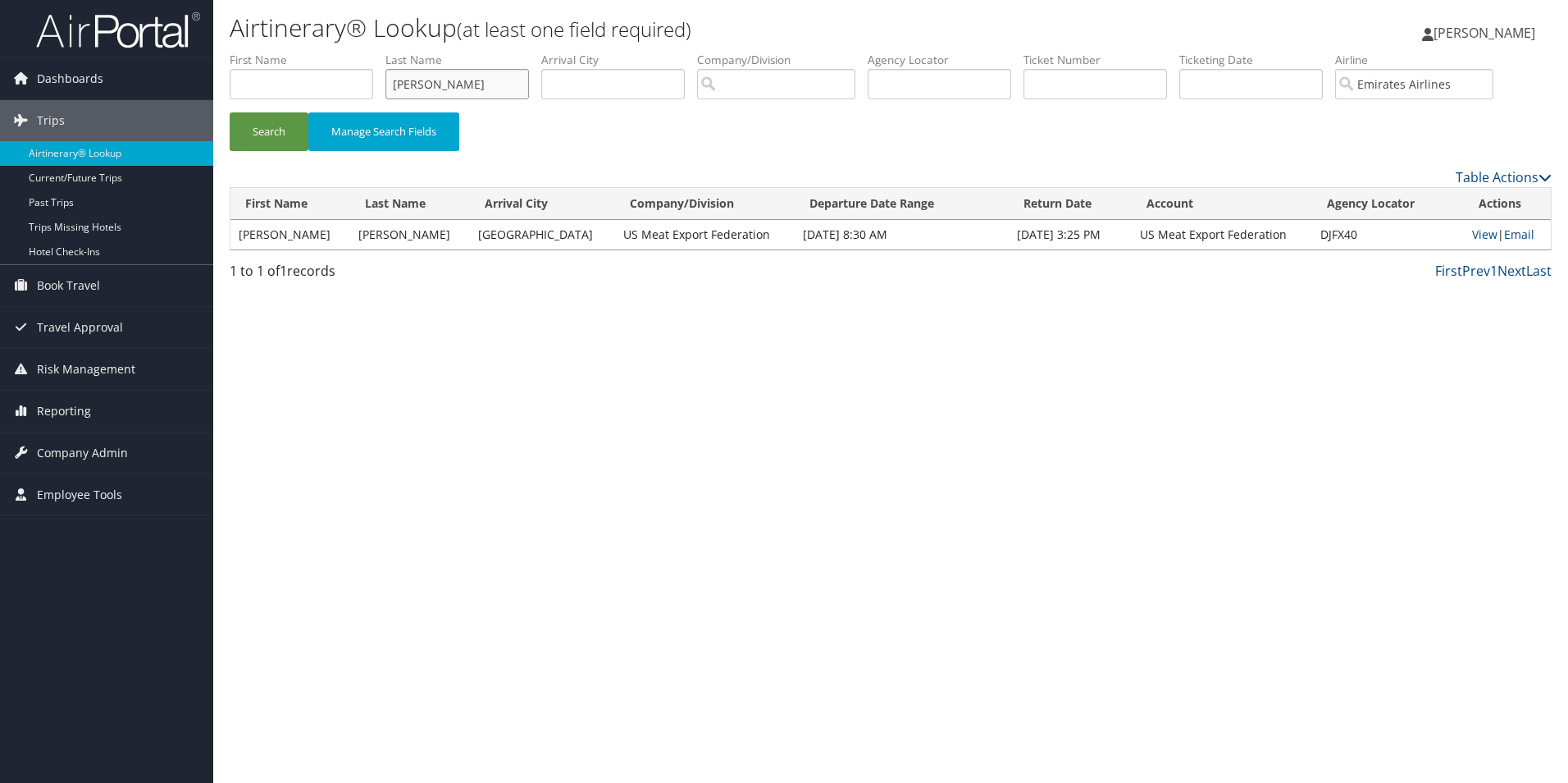
click at [325, 51] on ul "First Name Last Name flores Departure City Arrival City Company/Division Airpor…" at bounding box center [891, 51] width 1322 height 0
type input "copeland"
click at [259, 135] on button "Search" at bounding box center [269, 132] width 79 height 38
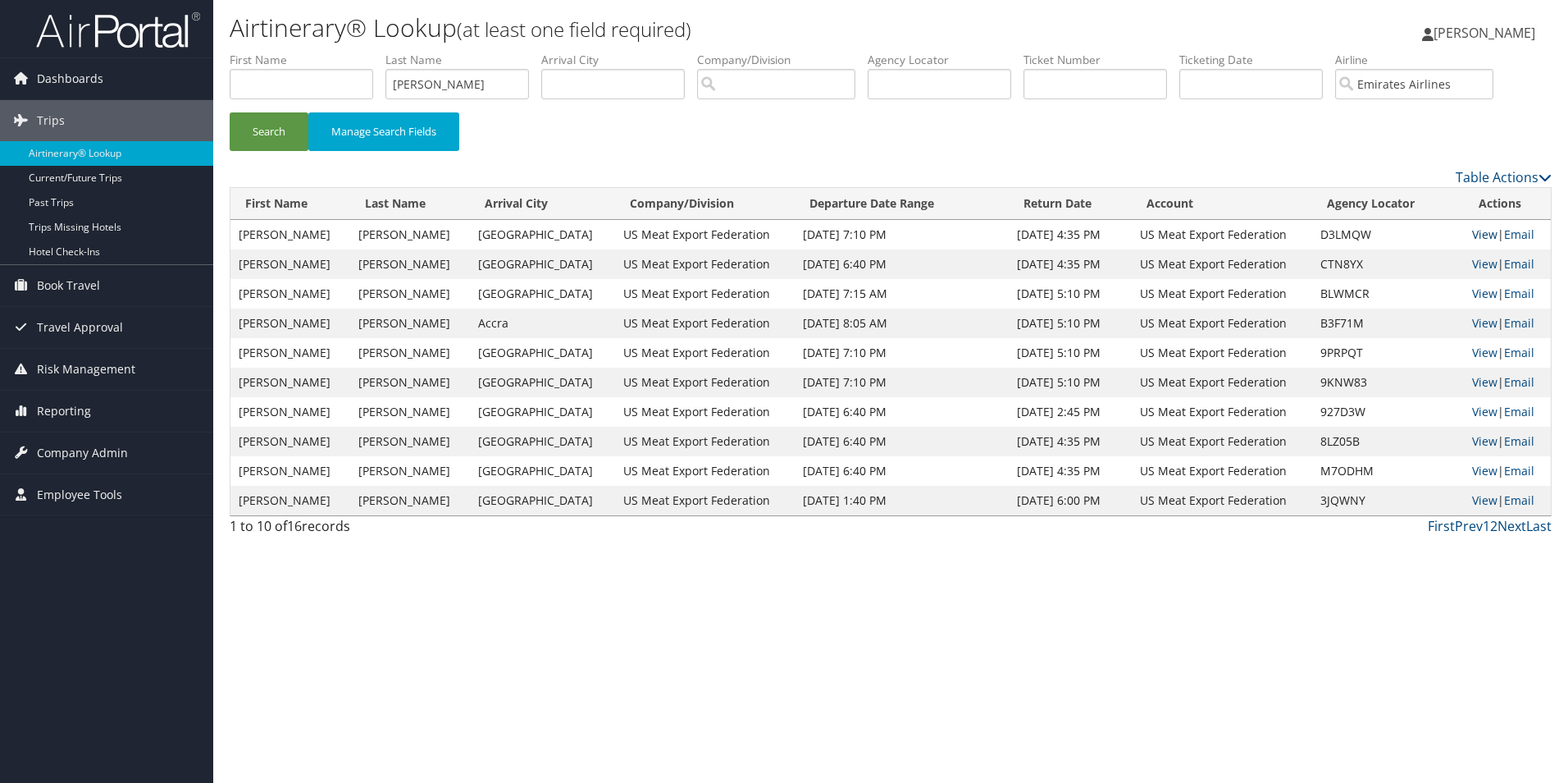
click at [1473, 231] on link "View" at bounding box center [1485, 234] width 26 height 16
click at [1493, 81] on input "Emirates Airlines" at bounding box center [1413, 83] width 158 height 30
click at [1424, 122] on div "Ethiopian Air Lines (ET)" at bounding box center [1440, 115] width 171 height 16
type input "Ethiopian Air Lines"
click at [273, 136] on button "Search" at bounding box center [269, 132] width 79 height 38
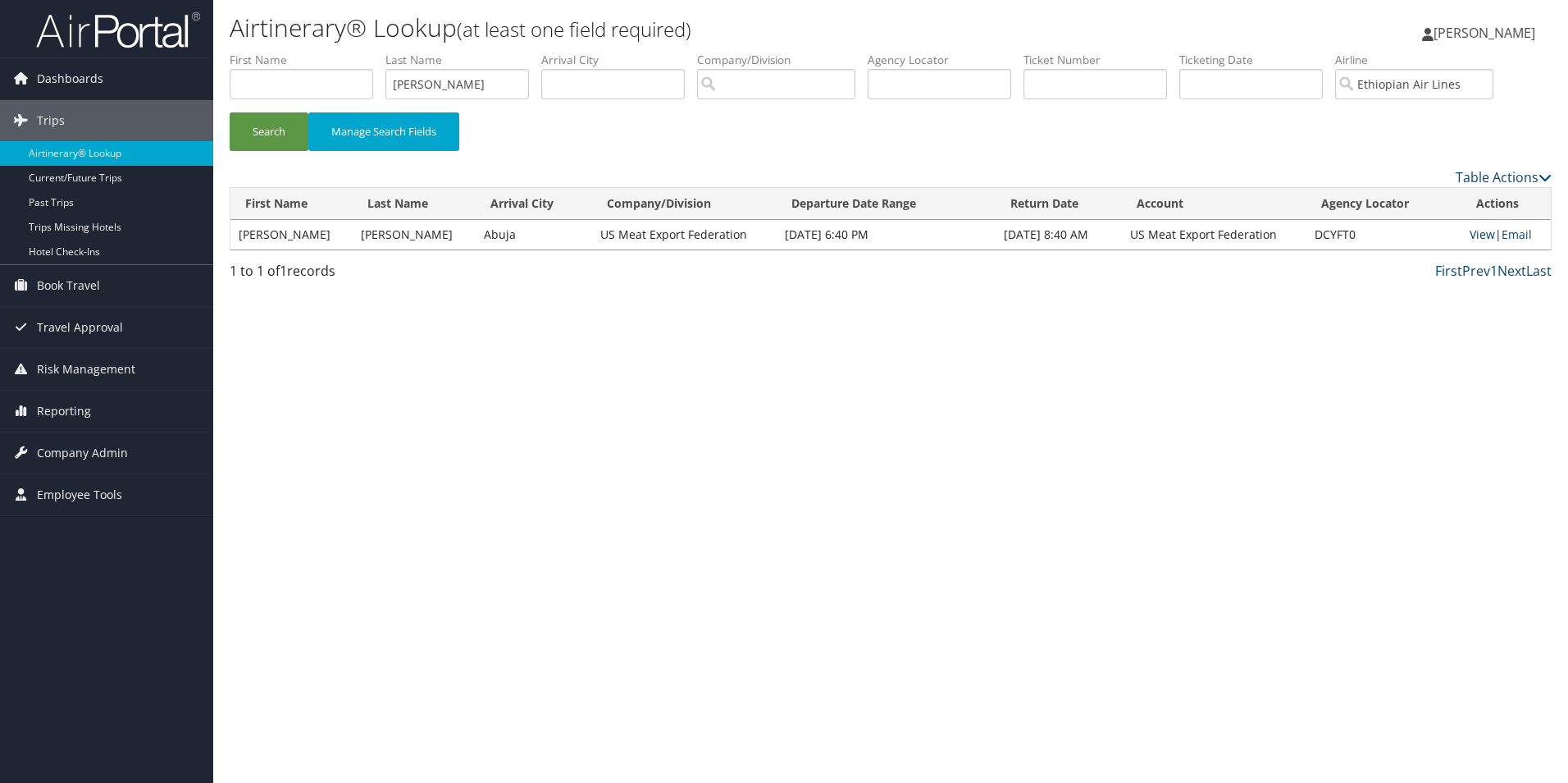
click at [1472, 231] on link "View" at bounding box center [1482, 234] width 26 height 16
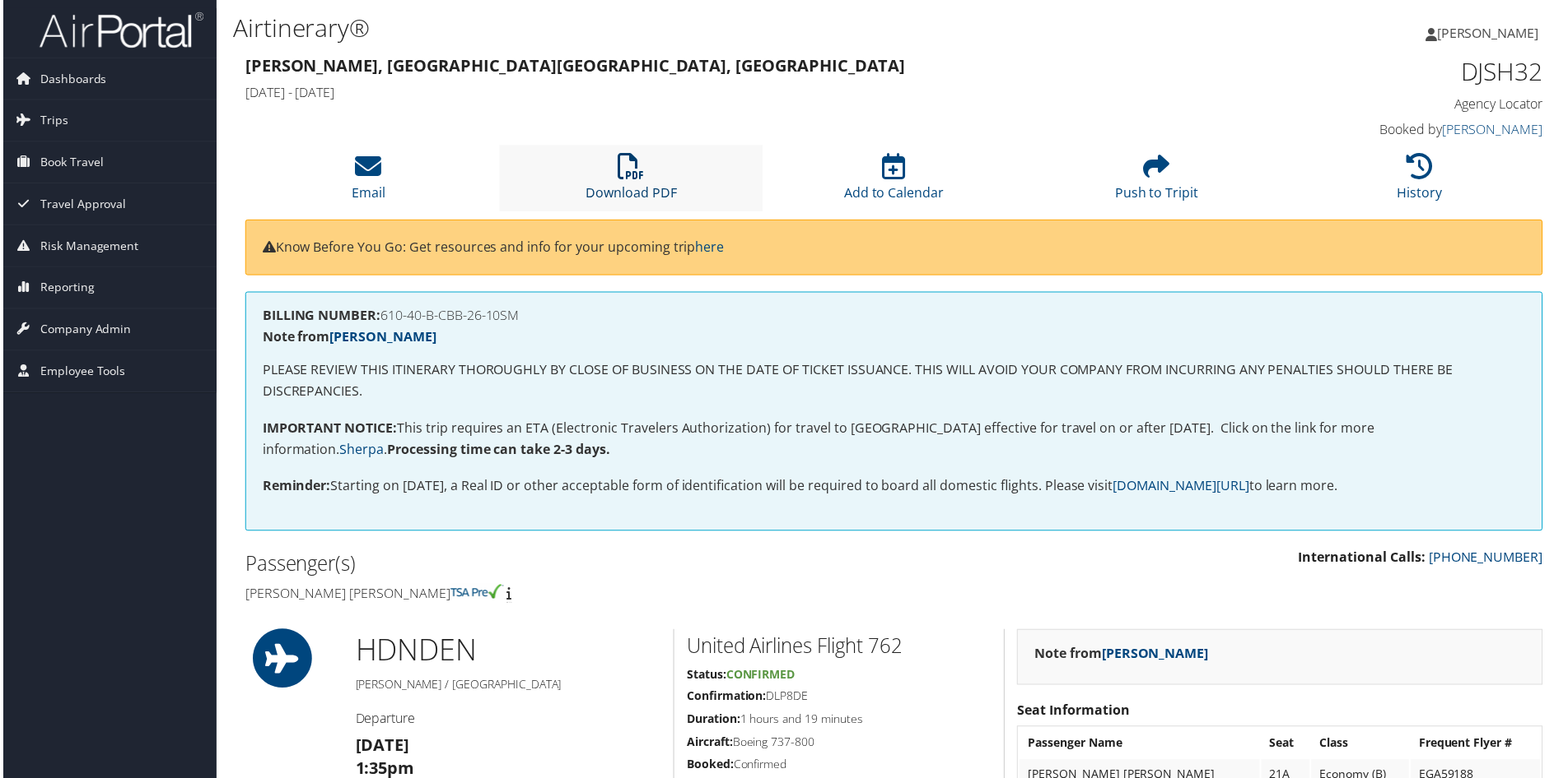
click at [618, 180] on icon at bounding box center [631, 167] width 27 height 27
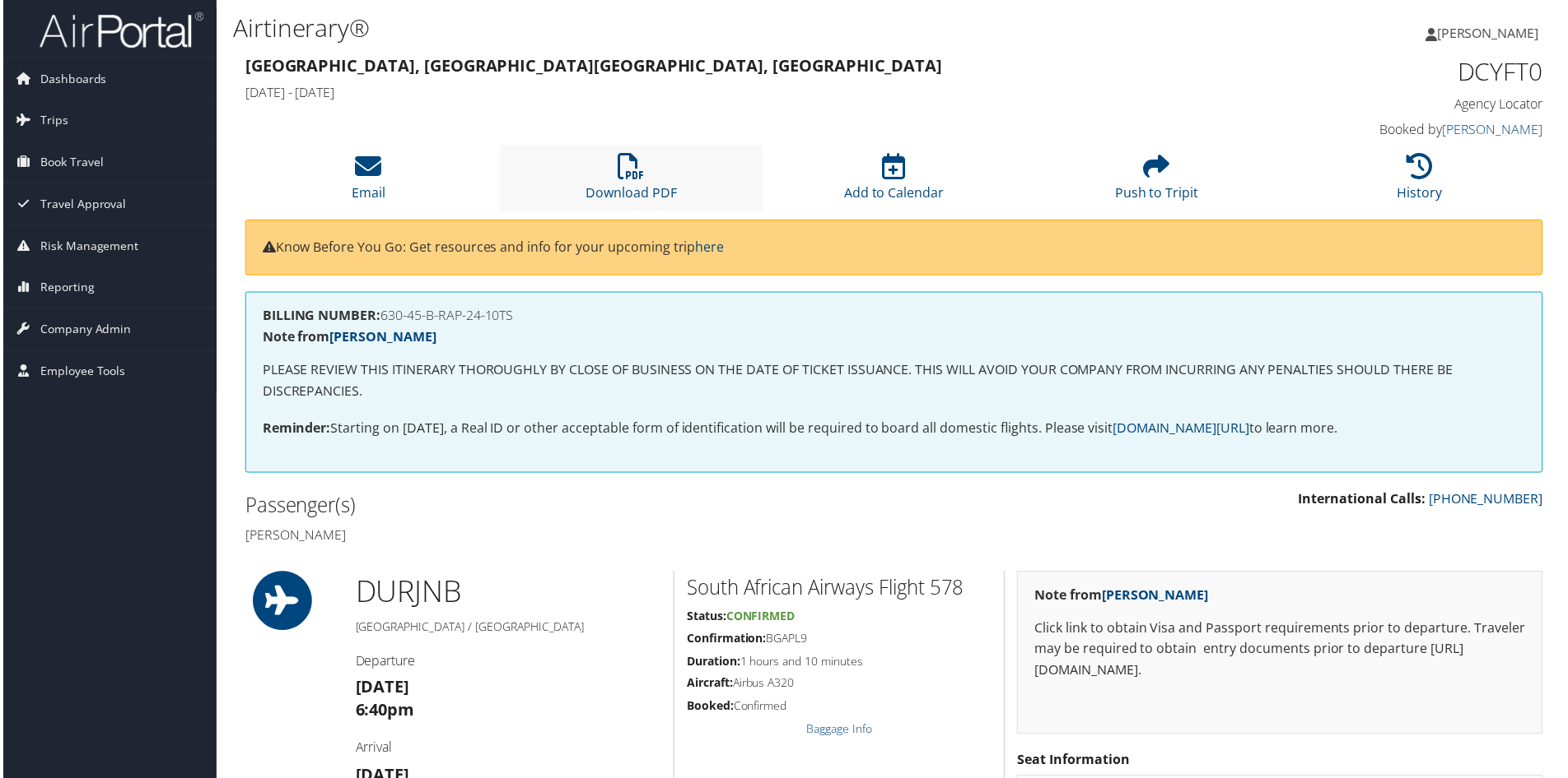
click at [635, 183] on li "Download PDF" at bounding box center [630, 179] width 263 height 67
click at [642, 172] on icon at bounding box center [631, 167] width 27 height 27
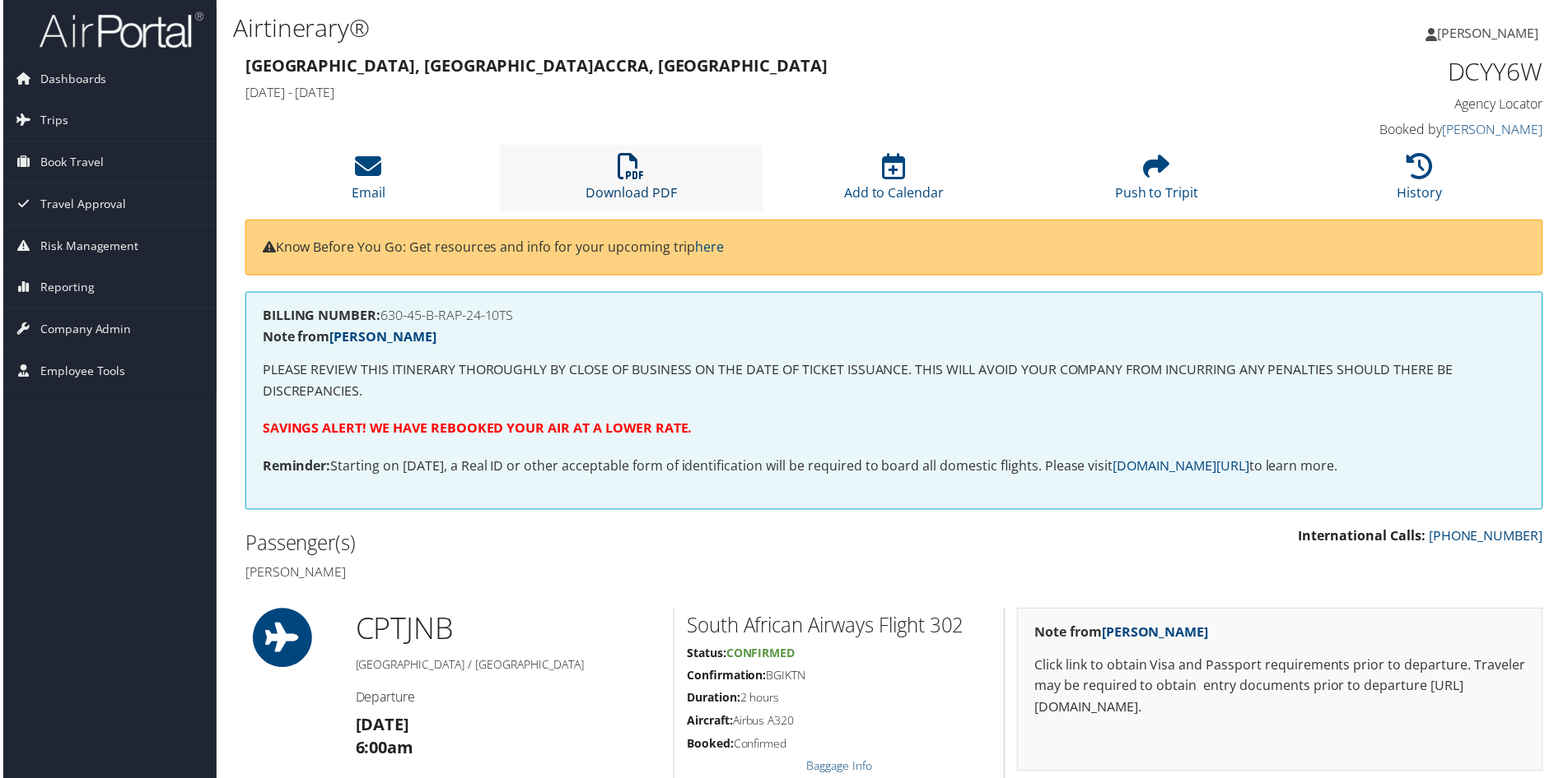
click at [628, 186] on link "Download PDF" at bounding box center [631, 183] width 92 height 39
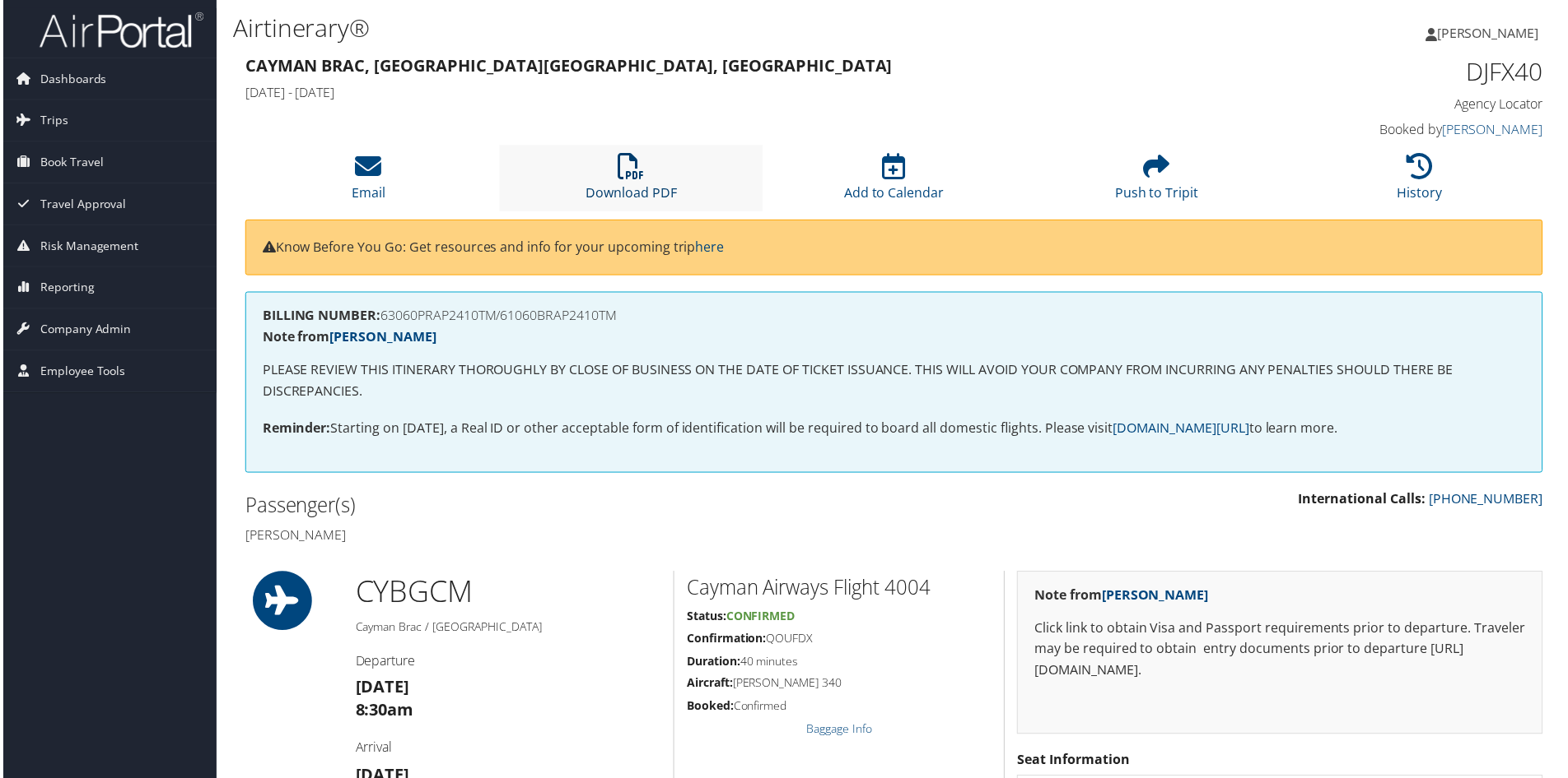
click at [633, 180] on icon at bounding box center [631, 167] width 27 height 27
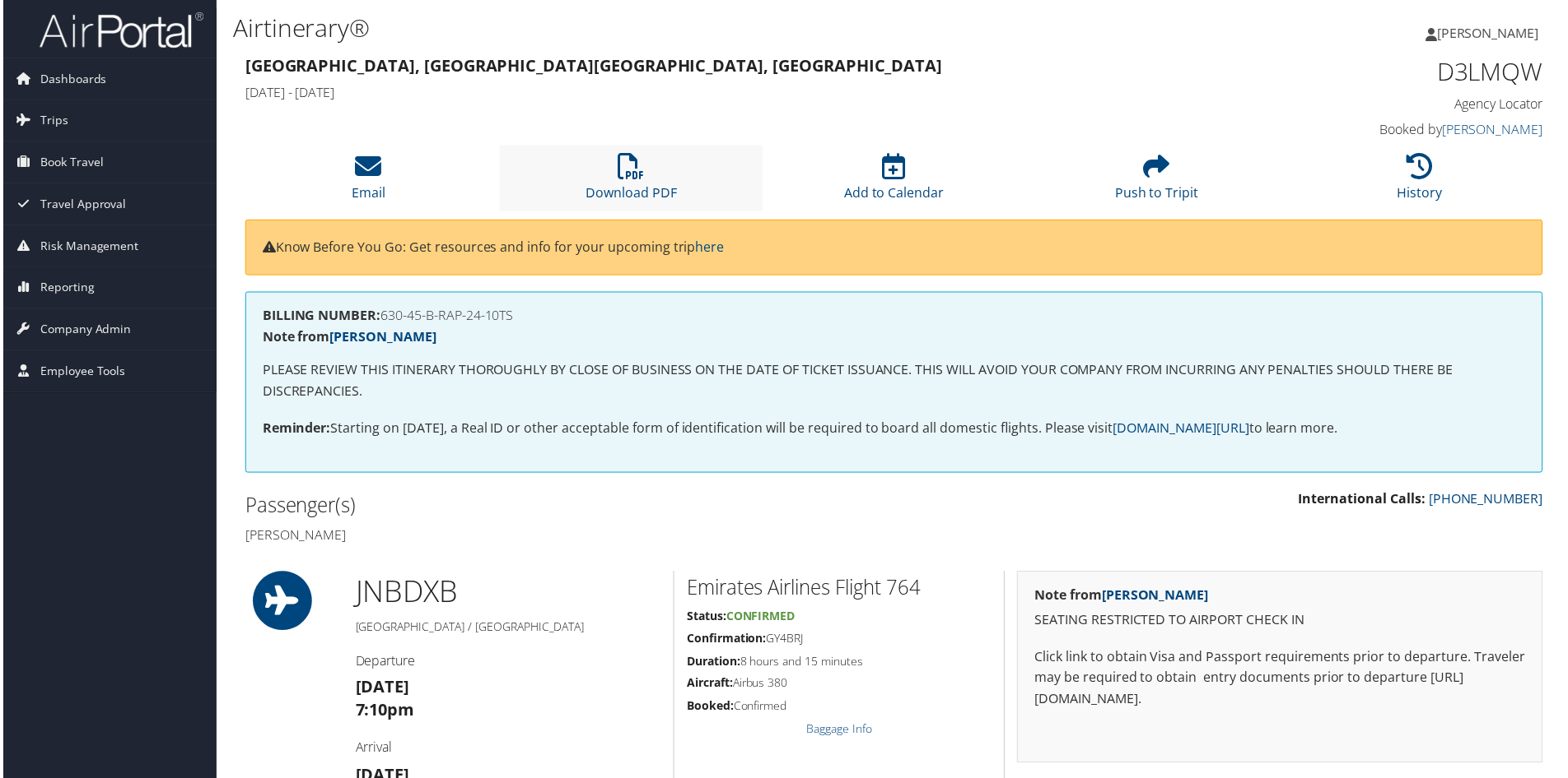
click at [628, 182] on li "Download PDF" at bounding box center [630, 179] width 263 height 67
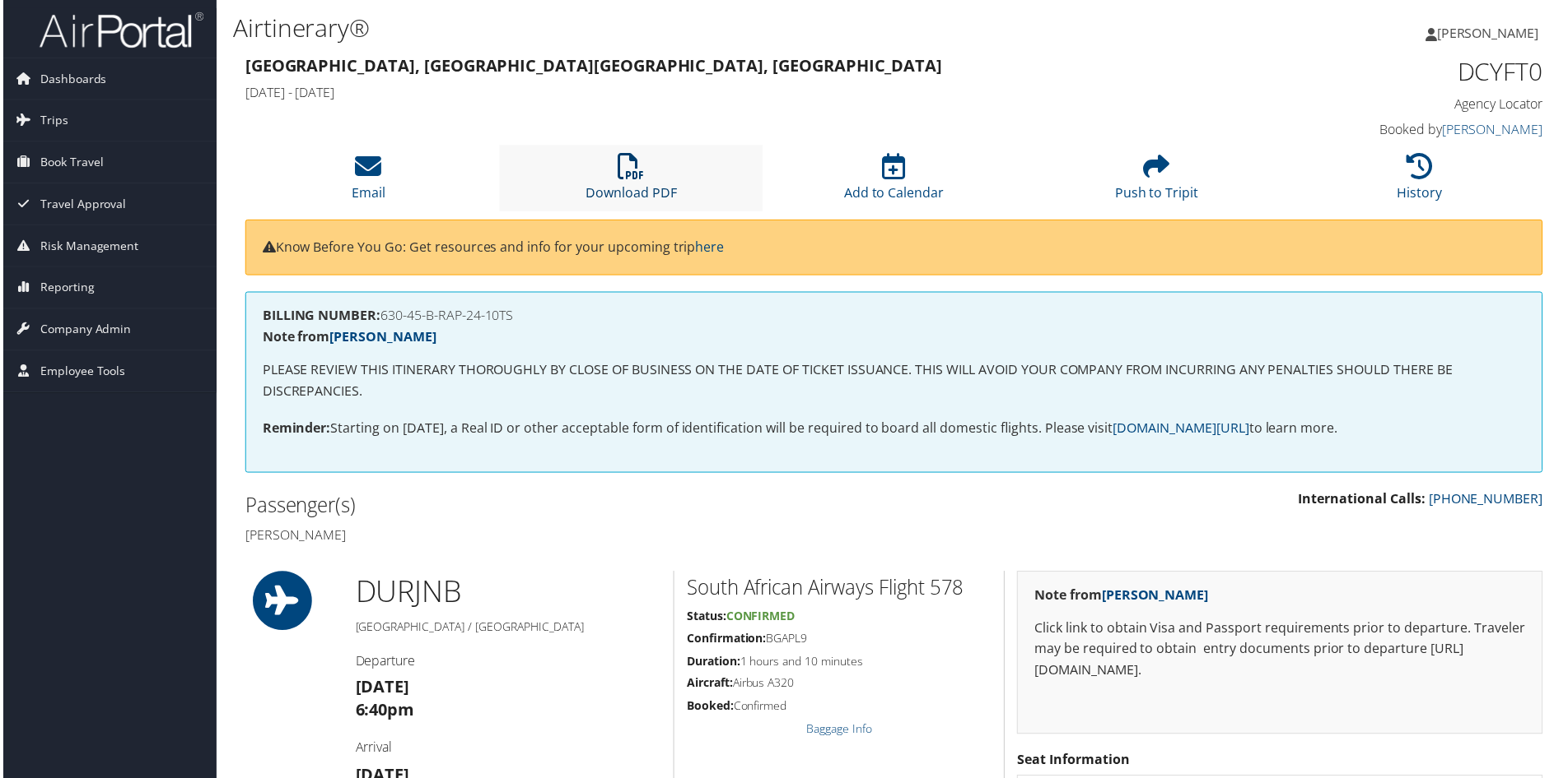
click at [629, 180] on icon at bounding box center [631, 167] width 27 height 27
